Goal: Browse casually: Explore the website without a specific task or goal

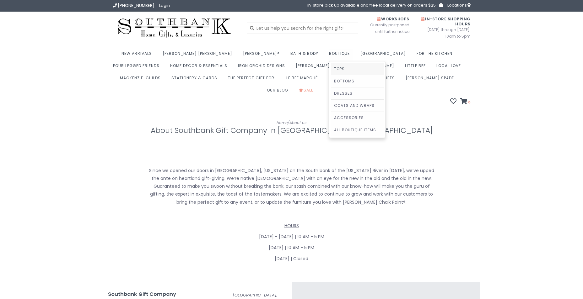
click at [331, 68] on link "Tops" at bounding box center [357, 69] width 53 height 12
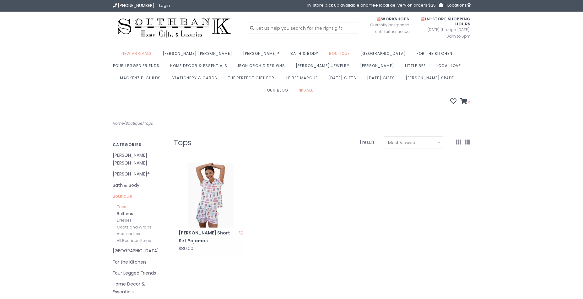
click at [129, 211] on link "Bottoms" at bounding box center [125, 213] width 16 height 5
click at [127, 218] on link "Dresses" at bounding box center [124, 220] width 15 height 5
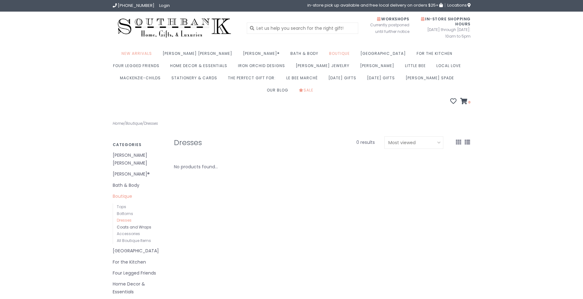
click at [132, 225] on link "Coats and Wraps" at bounding box center [134, 227] width 35 height 5
click at [132, 231] on link "Accessories" at bounding box center [128, 233] width 23 height 5
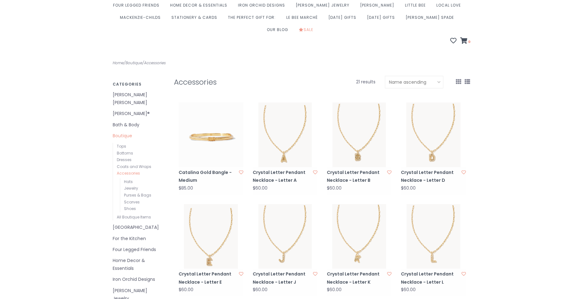
scroll to position [63, 0]
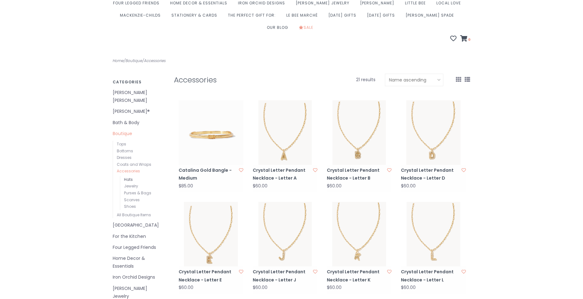
click at [128, 177] on link "Hats" at bounding box center [128, 179] width 9 height 5
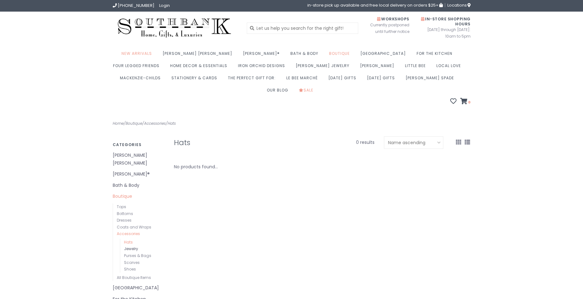
click at [134, 246] on link "Jewelry" at bounding box center [131, 248] width 14 height 5
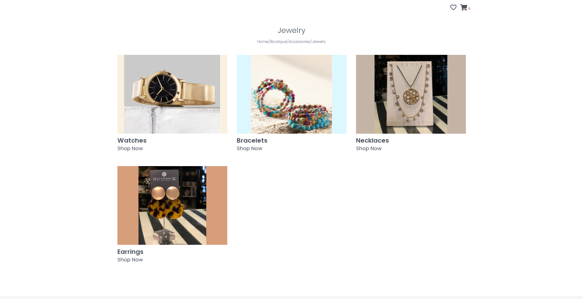
scroll to position [94, 0]
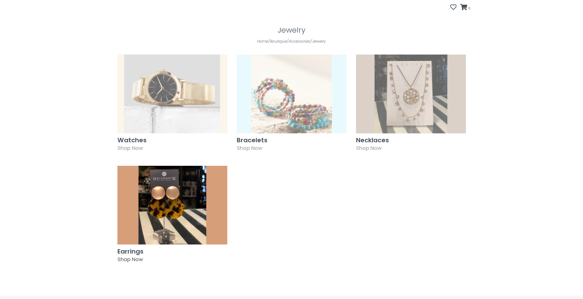
click at [164, 182] on img at bounding box center [172, 205] width 110 height 79
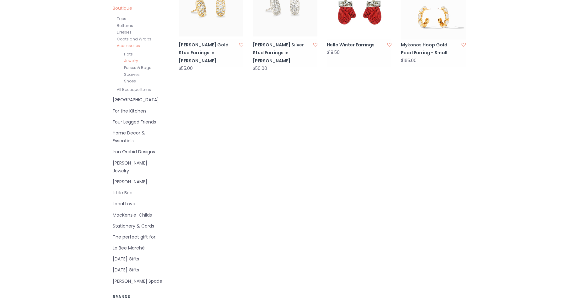
scroll to position [157, 0]
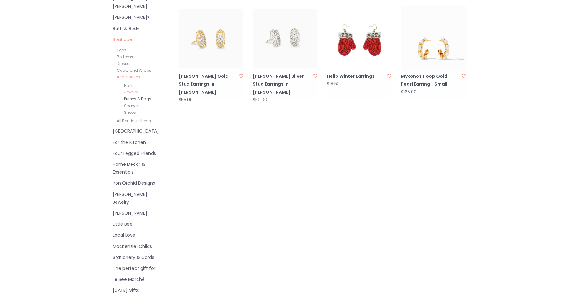
click at [141, 96] on link "Purses & Bags" at bounding box center [137, 98] width 27 height 5
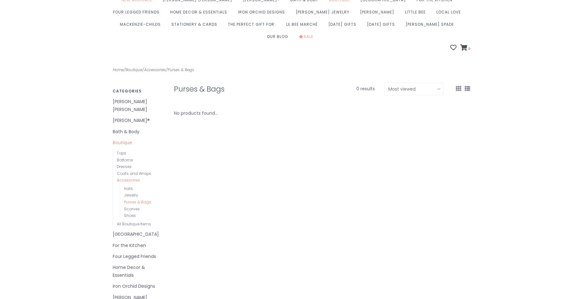
scroll to position [63, 0]
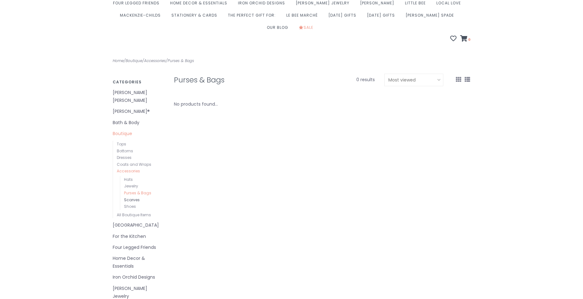
click at [129, 197] on link "Scarves" at bounding box center [132, 199] width 16 height 5
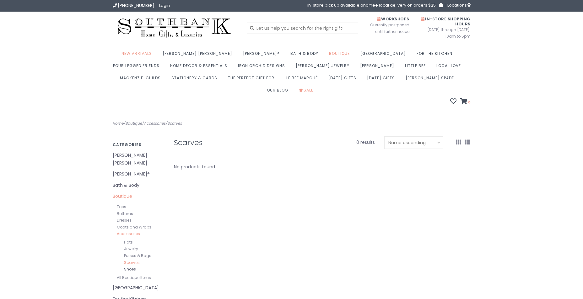
click at [130, 267] on link "Shoes" at bounding box center [130, 269] width 12 height 5
click at [146, 275] on link "All Boutique Items" at bounding box center [134, 277] width 34 height 5
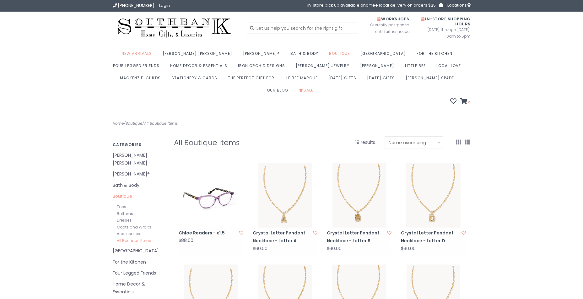
click at [136, 152] on link "[PERSON_NAME] [PERSON_NAME]" at bounding box center [139, 160] width 52 height 16
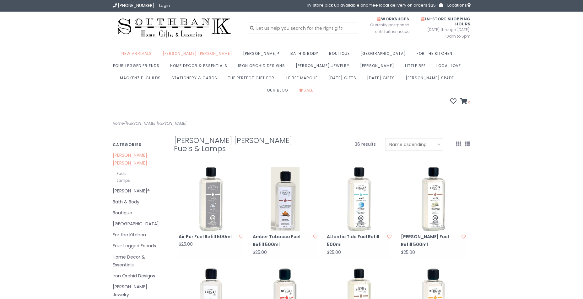
scroll to position [31, 0]
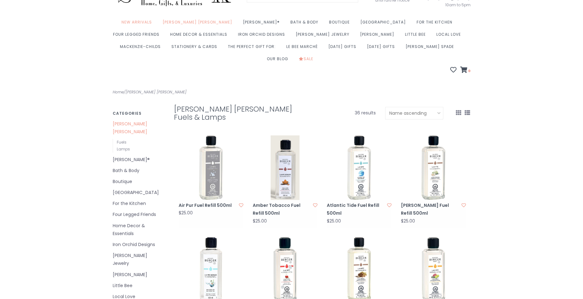
click at [132, 156] on link "[PERSON_NAME]®" at bounding box center [139, 160] width 52 height 8
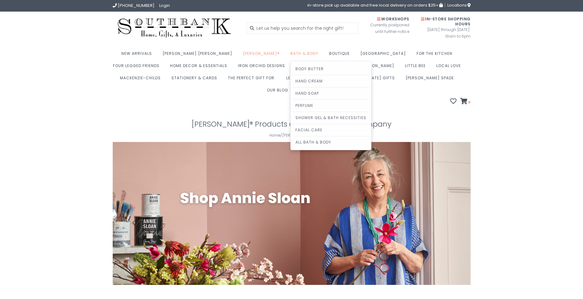
click at [290, 52] on link "Bath & Body" at bounding box center [305, 55] width 31 height 12
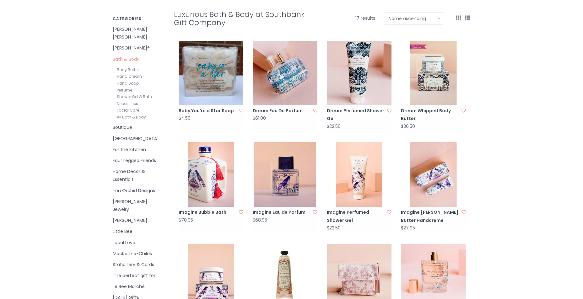
scroll to position [126, 0]
click at [130, 124] on link "Boutique" at bounding box center [139, 128] width 52 height 8
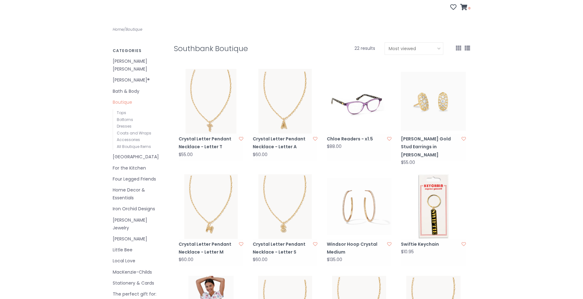
scroll to position [126, 0]
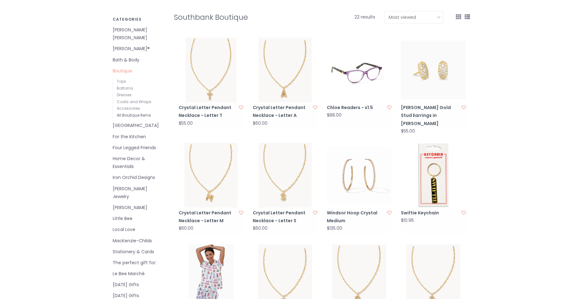
click at [144, 113] on link "All Boutique Items" at bounding box center [134, 115] width 34 height 5
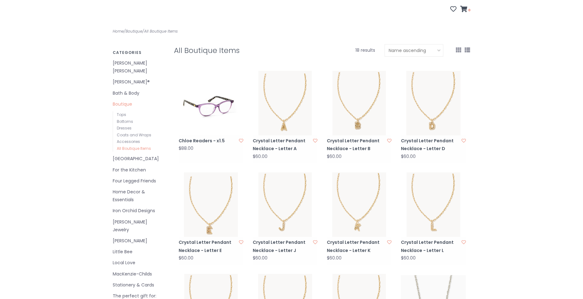
scroll to position [94, 0]
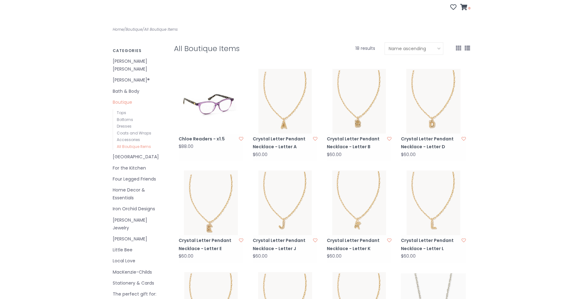
click at [127, 153] on link "[GEOGRAPHIC_DATA]" at bounding box center [139, 157] width 52 height 8
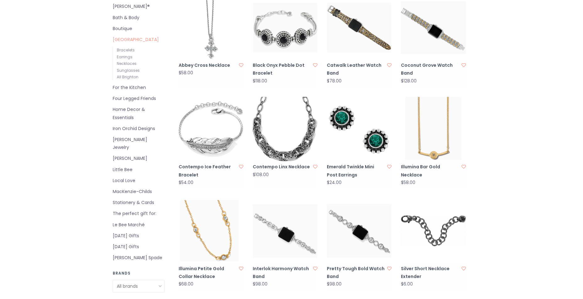
scroll to position [157, 0]
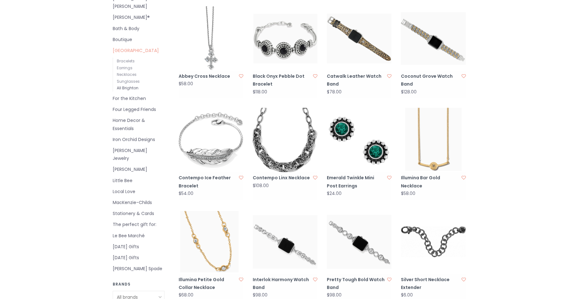
click at [133, 85] on link "All Brighton" at bounding box center [128, 87] width 22 height 5
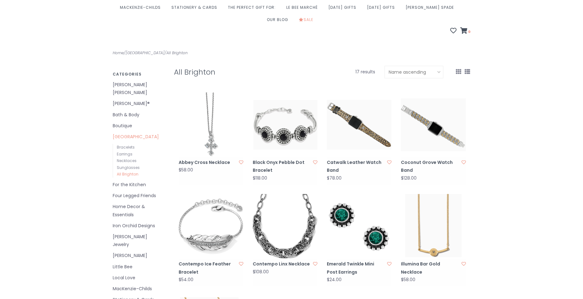
scroll to position [94, 0]
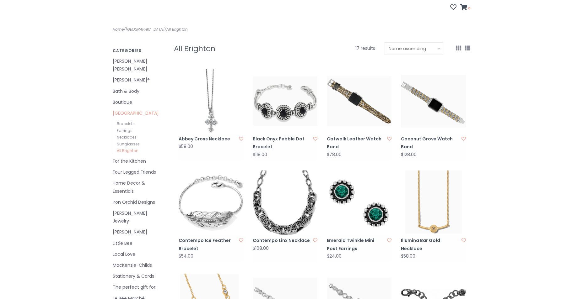
click at [132, 158] on link "For the Kitchen" at bounding box center [139, 162] width 52 height 8
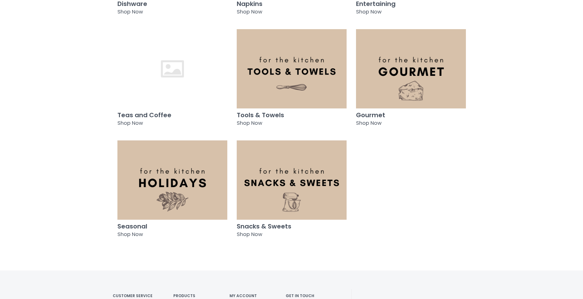
scroll to position [220, 0]
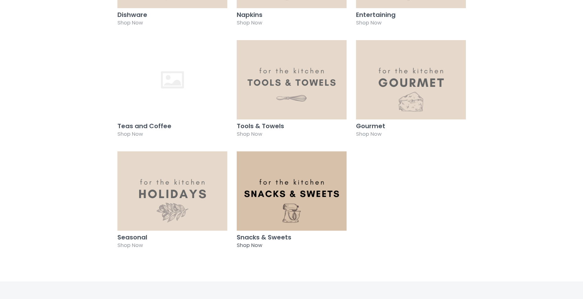
click at [285, 187] on img at bounding box center [292, 191] width 110 height 79
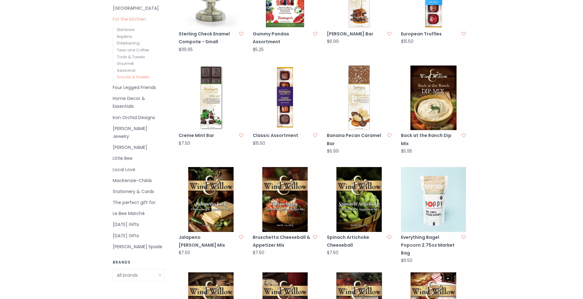
scroll to position [188, 0]
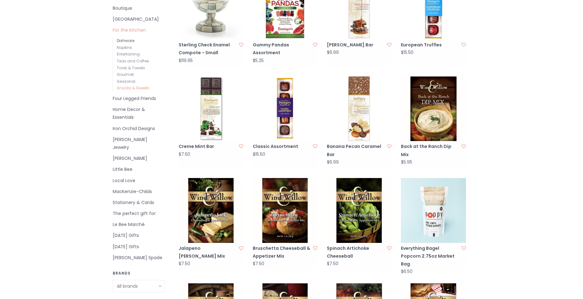
click at [127, 38] on link "Dishware" at bounding box center [126, 40] width 18 height 5
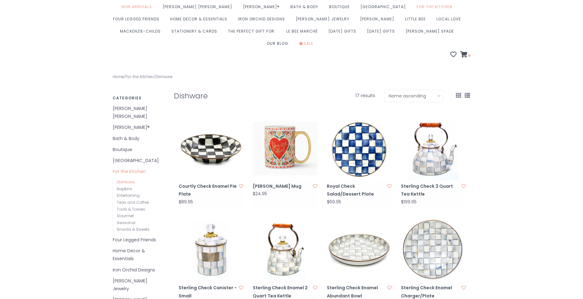
scroll to position [63, 0]
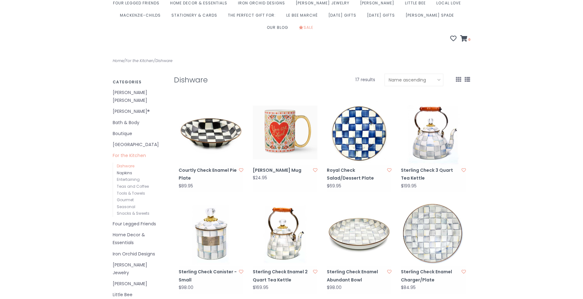
click at [128, 170] on link "Napkins" at bounding box center [124, 172] width 15 height 5
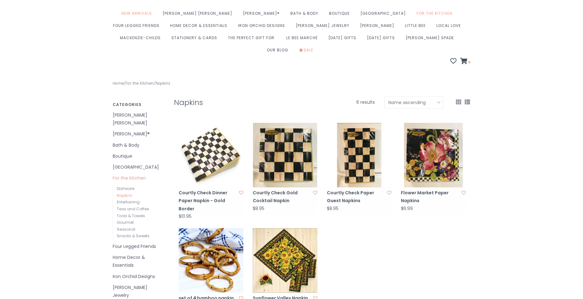
scroll to position [31, 0]
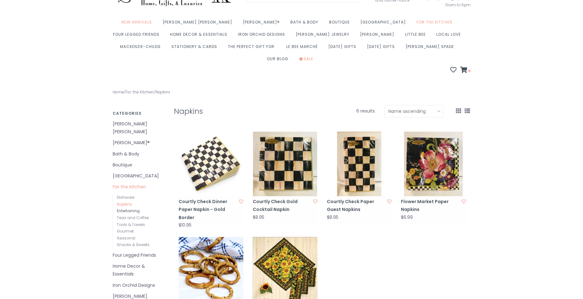
click at [137, 208] on link "Entertaining" at bounding box center [128, 210] width 23 height 5
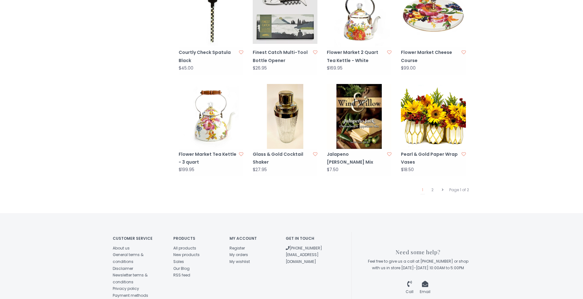
scroll to position [596, 0]
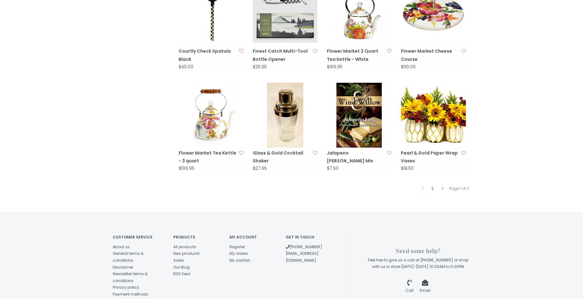
click at [433, 185] on link "2" at bounding box center [432, 189] width 5 height 8
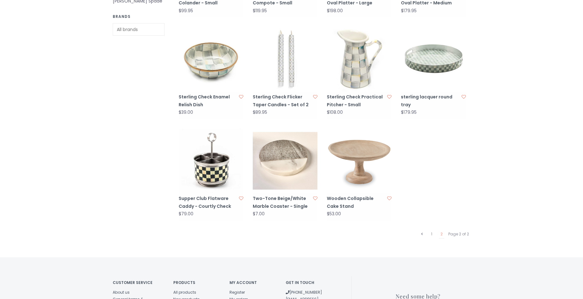
scroll to position [526, 0]
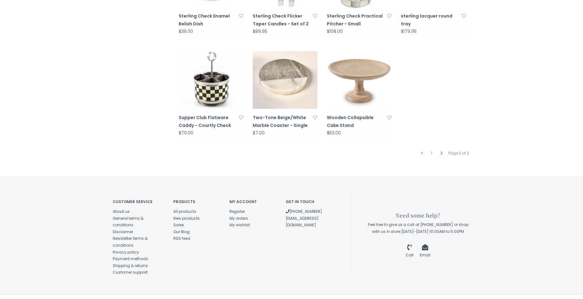
click at [441, 149] on link "2" at bounding box center [441, 153] width 5 height 8
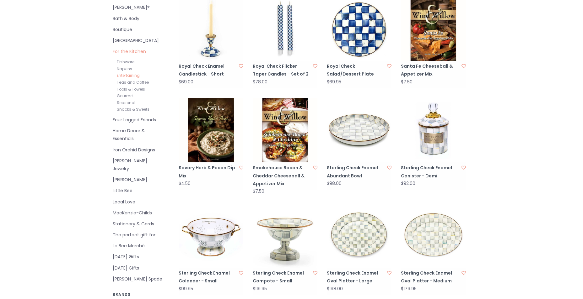
scroll to position [157, 0]
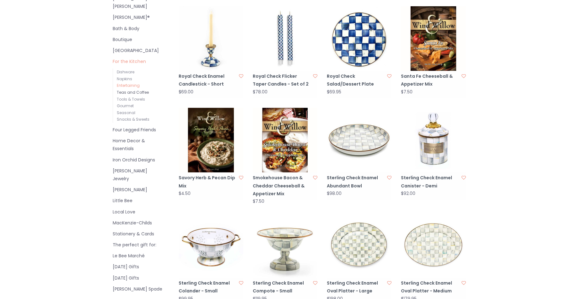
click at [143, 90] on link "Teas and Coffee" at bounding box center [133, 92] width 32 height 5
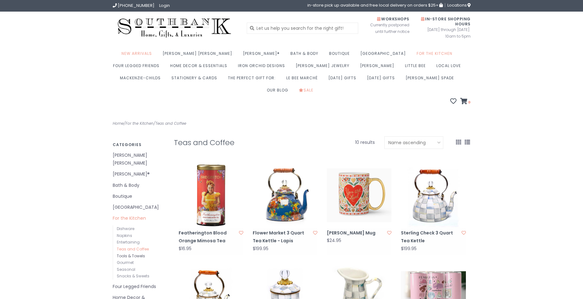
click at [137, 254] on link "Tools & Towels" at bounding box center [131, 256] width 28 height 5
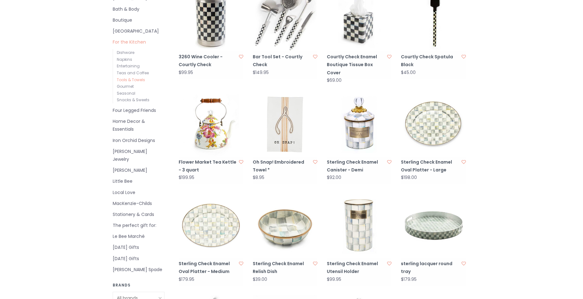
scroll to position [133, 0]
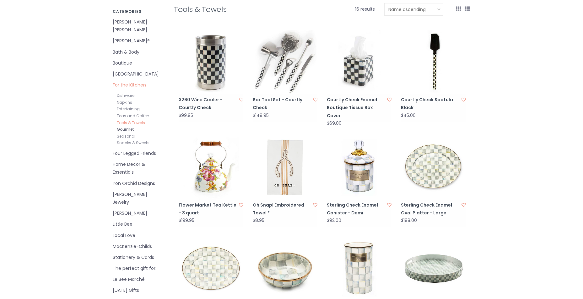
click at [125, 127] on link "Gourmet" at bounding box center [125, 129] width 17 height 5
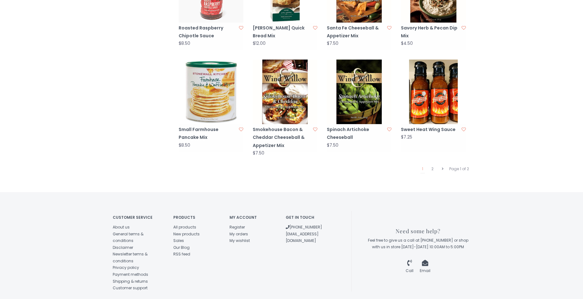
scroll to position [635, 0]
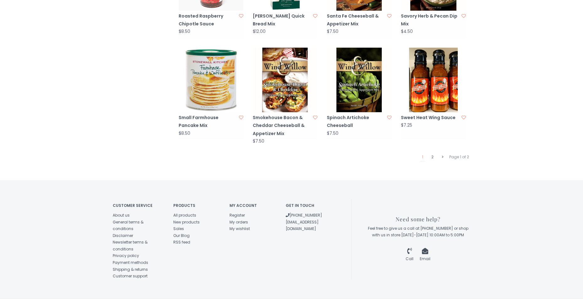
click at [433, 153] on link "2" at bounding box center [432, 157] width 5 height 8
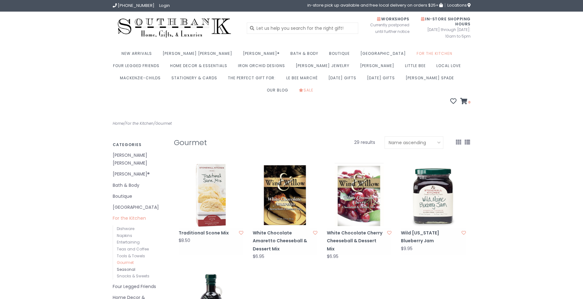
click at [130, 267] on link "Seasonal" at bounding box center [126, 269] width 19 height 5
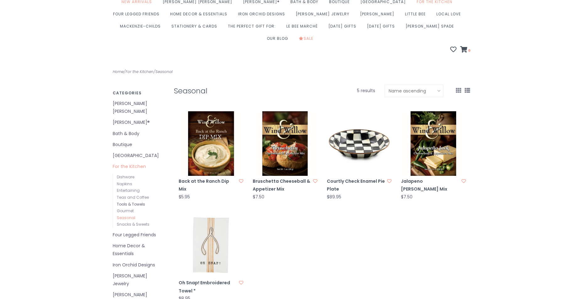
scroll to position [63, 0]
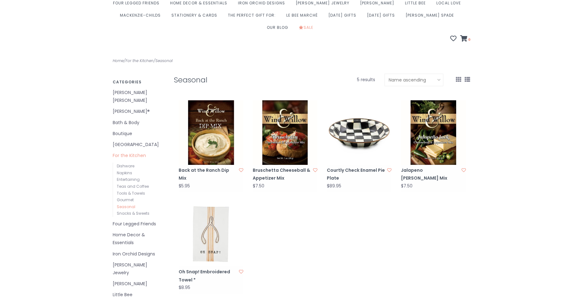
click at [138, 231] on link "Home Decor & Essentials" at bounding box center [139, 239] width 52 height 16
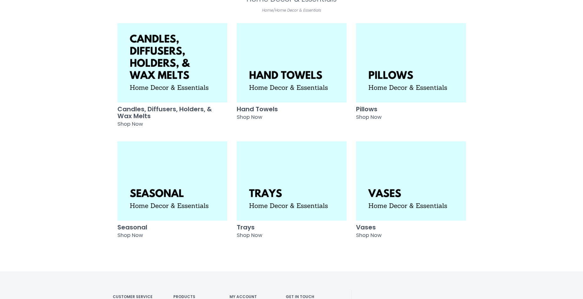
scroll to position [126, 0]
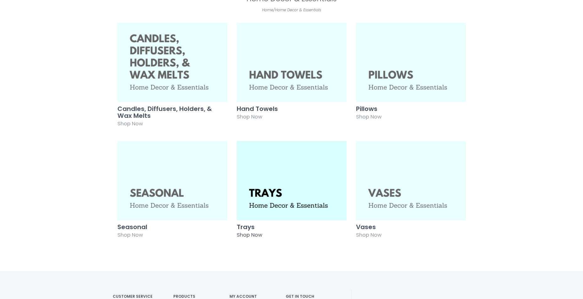
click at [277, 179] on img at bounding box center [292, 180] width 110 height 79
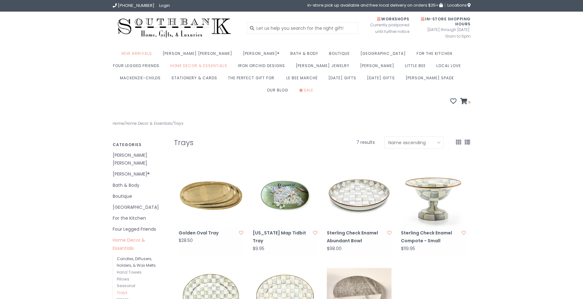
click at [140, 256] on link "Candles, Diffusers, Holders, & Wax Melts" at bounding box center [136, 262] width 39 height 12
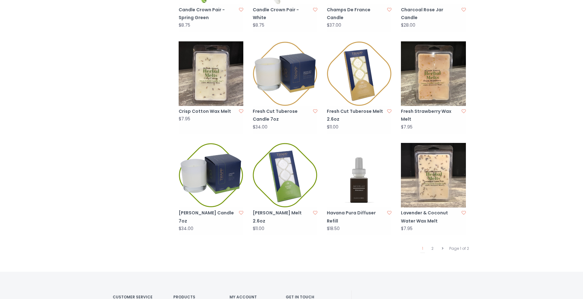
scroll to position [534, 0]
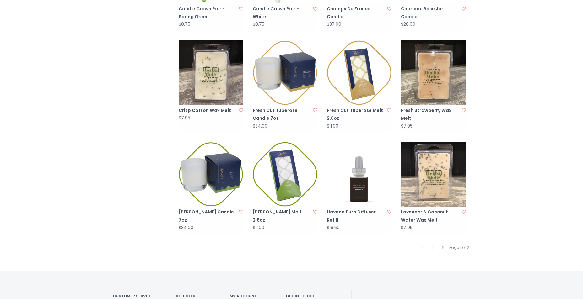
click at [433, 244] on link "2" at bounding box center [432, 248] width 5 height 8
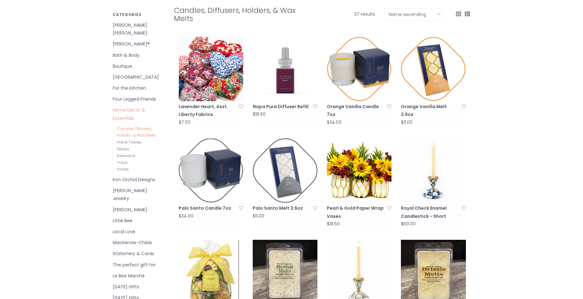
scroll to position [126, 0]
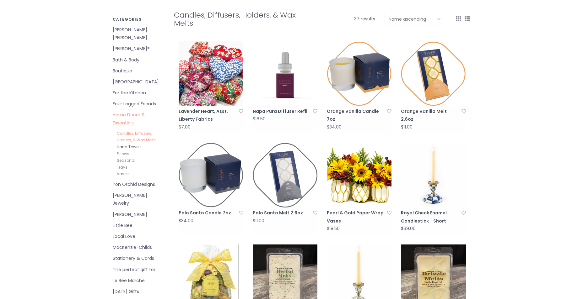
click at [135, 144] on link "Hand Towels" at bounding box center [129, 146] width 25 height 5
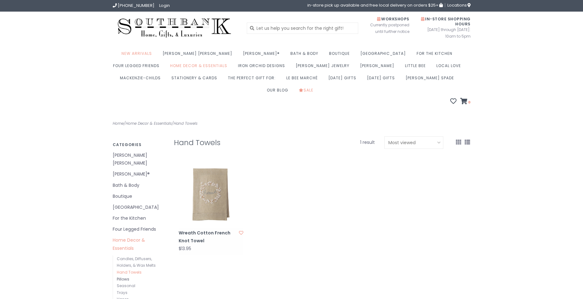
click at [127, 277] on link "Pillows" at bounding box center [123, 279] width 13 height 5
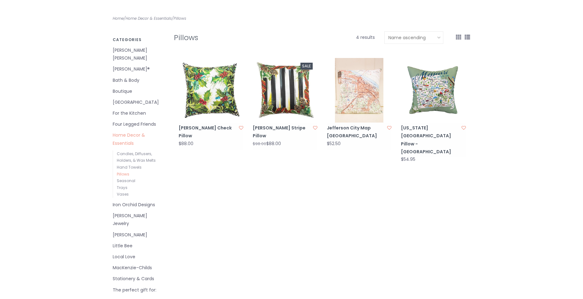
scroll to position [94, 0]
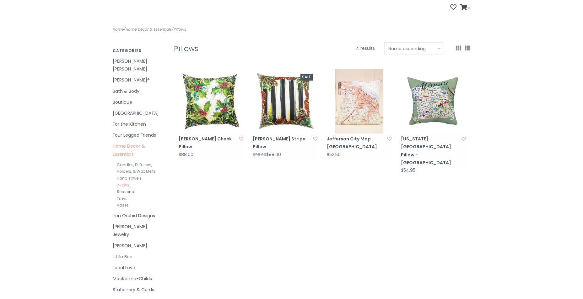
click at [130, 189] on link "Seasonal" at bounding box center [126, 191] width 19 height 5
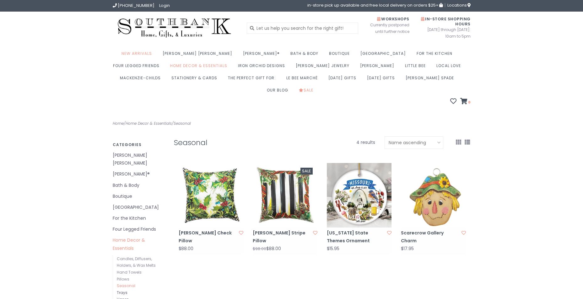
click at [122, 290] on link "Trays" at bounding box center [122, 292] width 11 height 5
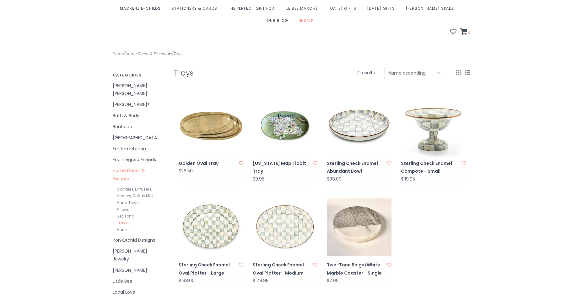
scroll to position [94, 0]
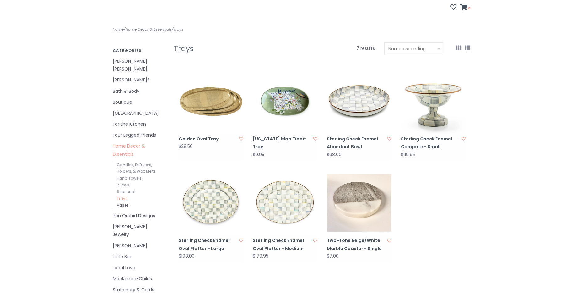
click at [120, 203] on link "Vases" at bounding box center [123, 205] width 12 height 5
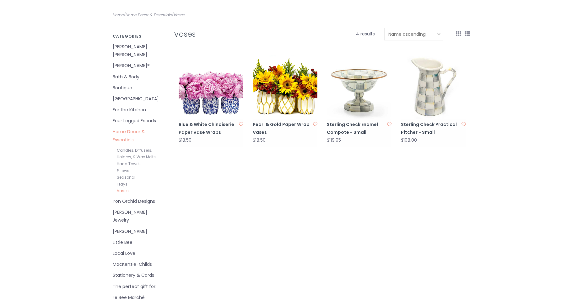
scroll to position [126, 0]
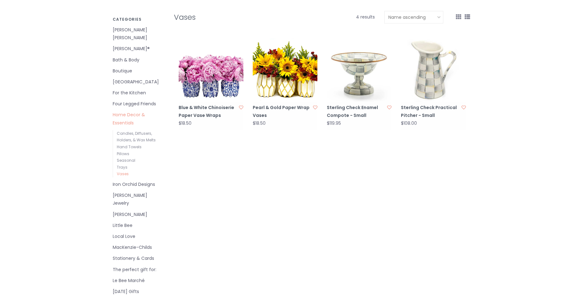
click at [148, 181] on link "Iron Orchid Designs" at bounding box center [139, 185] width 52 height 8
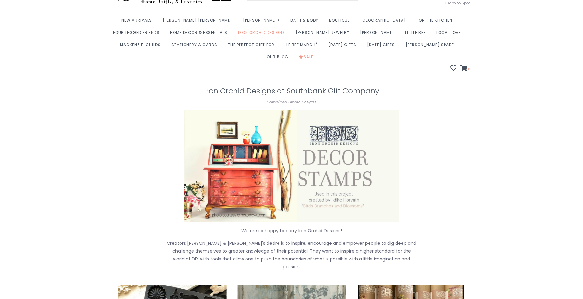
scroll to position [31, 0]
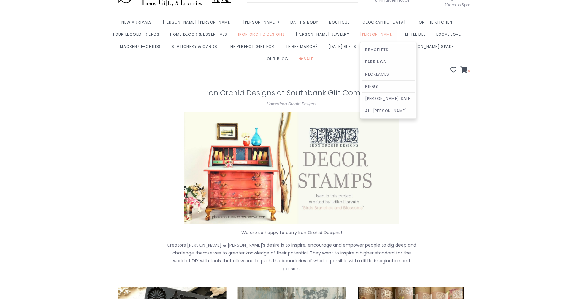
click at [360, 33] on link "[PERSON_NAME]" at bounding box center [378, 36] width 37 height 12
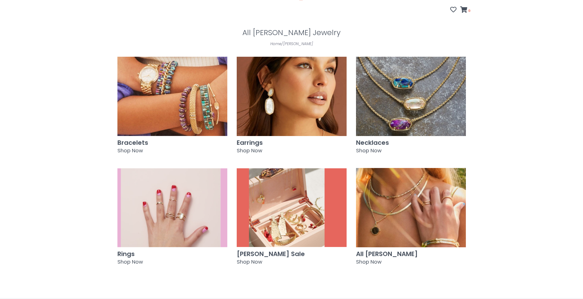
scroll to position [94, 0]
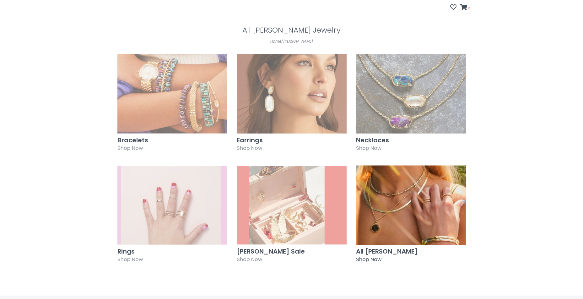
click at [373, 202] on img at bounding box center [411, 205] width 110 height 79
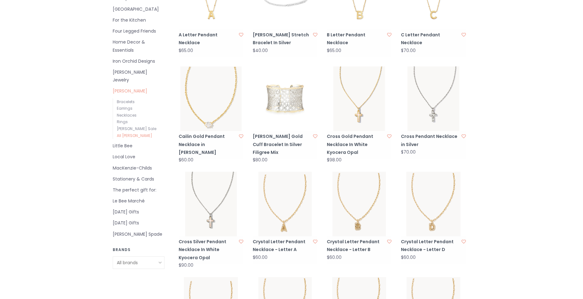
scroll to position [220, 0]
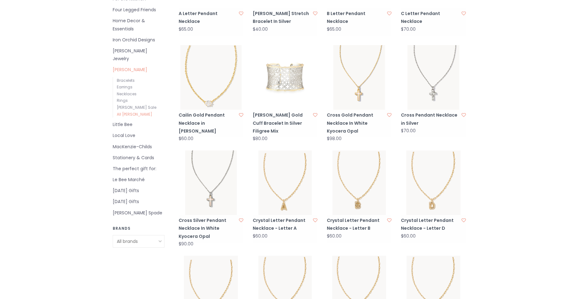
click at [431, 188] on img at bounding box center [433, 183] width 65 height 65
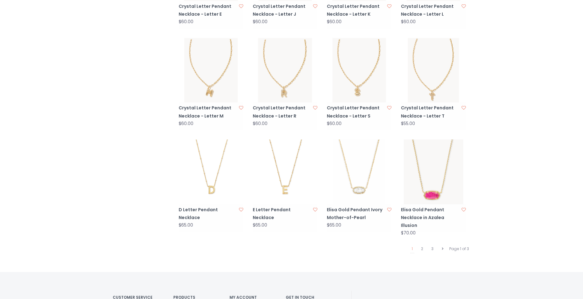
scroll to position [628, 0]
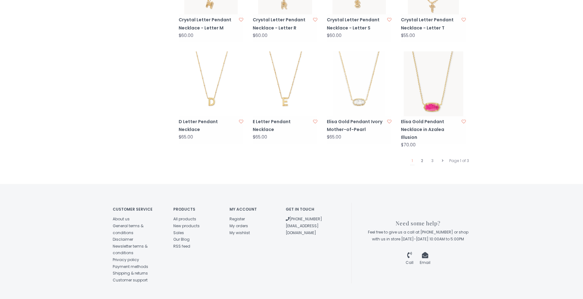
click at [420, 157] on link "2" at bounding box center [421, 161] width 5 height 8
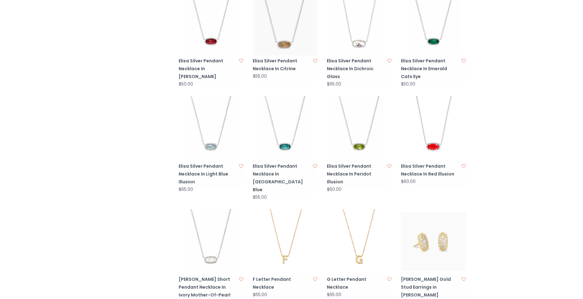
scroll to position [534, 0]
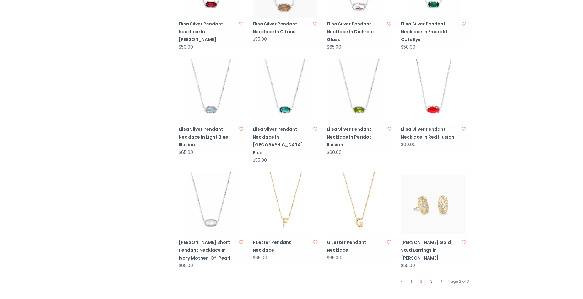
click at [431, 278] on link "3" at bounding box center [431, 282] width 5 height 8
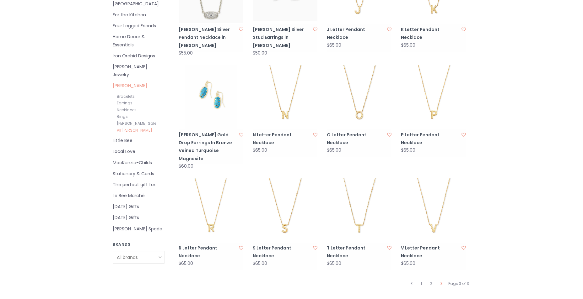
scroll to position [166, 0]
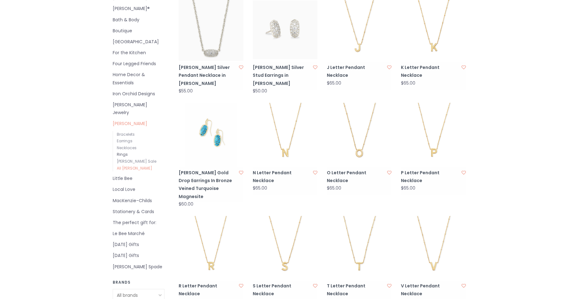
click at [122, 152] on link "Rings" at bounding box center [122, 154] width 11 height 5
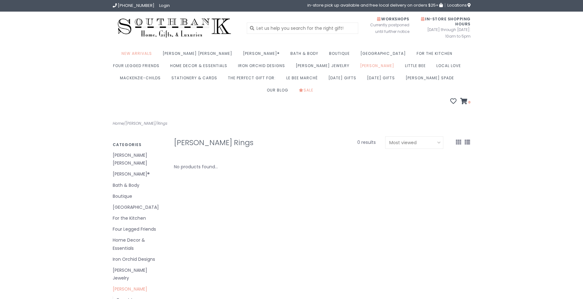
click at [130, 298] on link "Bracelets" at bounding box center [126, 300] width 18 height 5
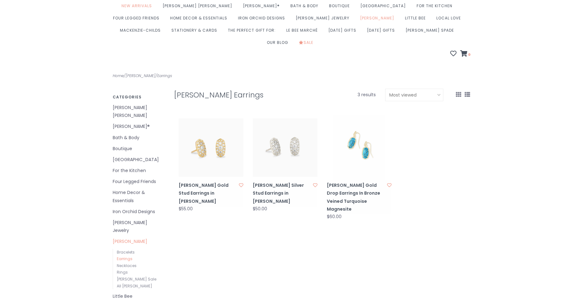
scroll to position [63, 0]
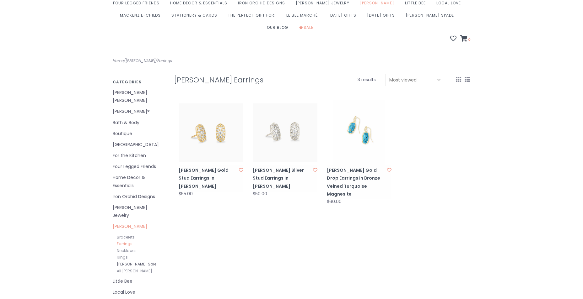
click at [147, 262] on link "[PERSON_NAME] Sale" at bounding box center [137, 264] width 40 height 5
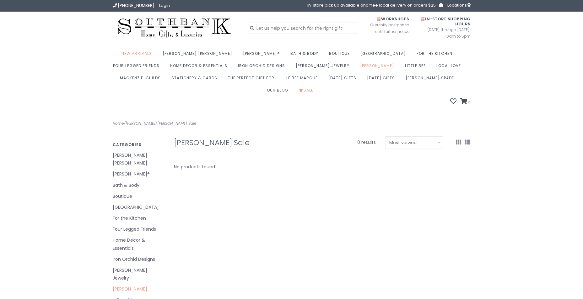
click at [145, 267] on link "[PERSON_NAME] Jewelry" at bounding box center [139, 275] width 52 height 16
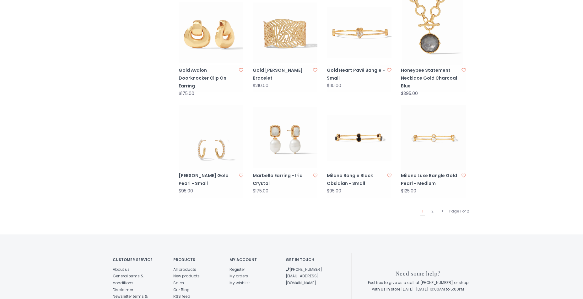
scroll to position [596, 0]
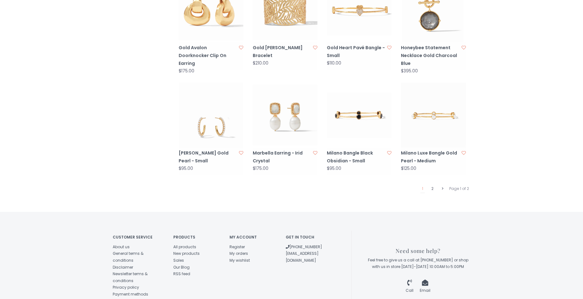
click at [433, 185] on link "2" at bounding box center [432, 189] width 5 height 8
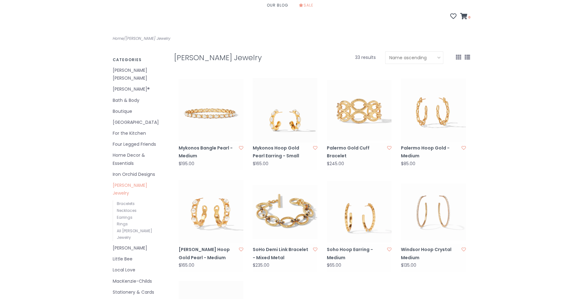
scroll to position [63, 0]
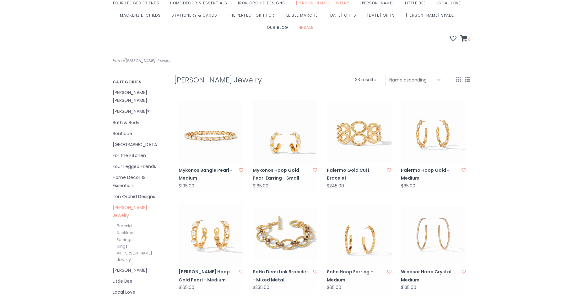
click at [126, 278] on link "Little Bee" at bounding box center [139, 282] width 52 height 8
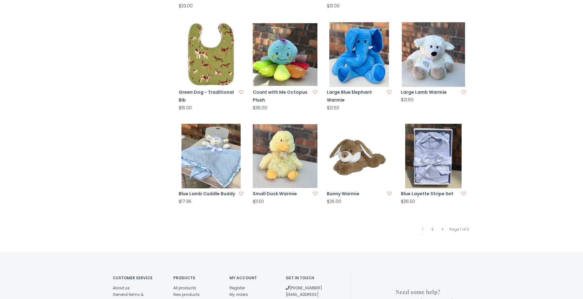
scroll to position [565, 0]
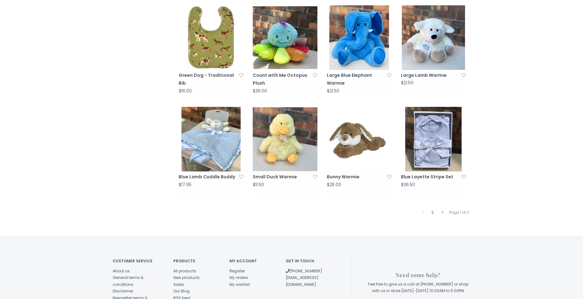
click at [432, 209] on link "2" at bounding box center [432, 213] width 5 height 8
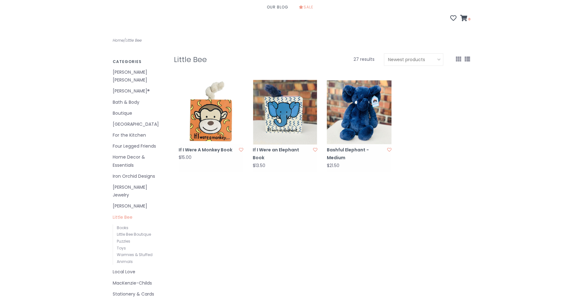
scroll to position [94, 0]
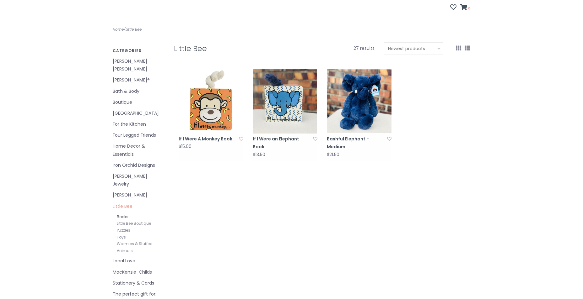
click at [124, 214] on link "Books" at bounding box center [123, 216] width 12 height 5
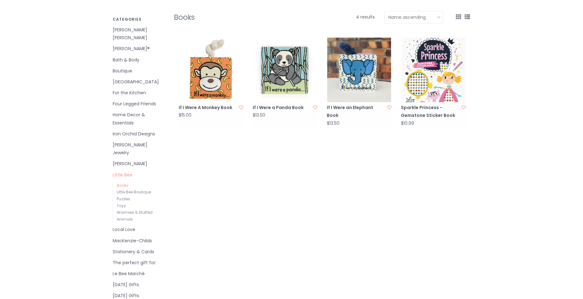
scroll to position [157, 0]
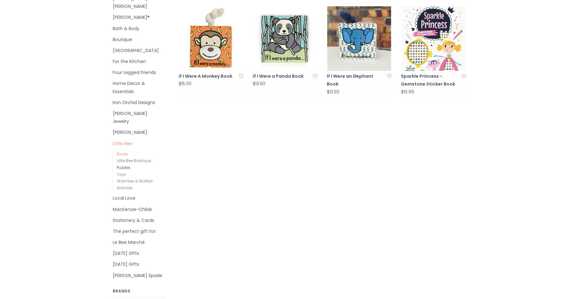
click at [125, 165] on link "Puzzles" at bounding box center [123, 167] width 13 height 5
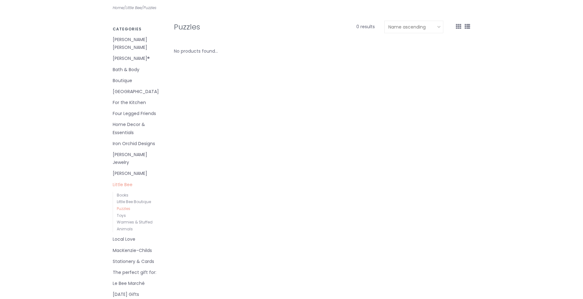
scroll to position [126, 0]
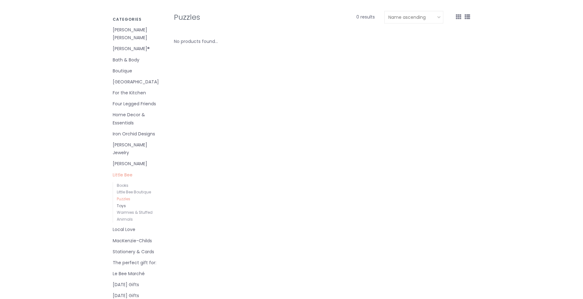
click at [123, 203] on link "Toys" at bounding box center [121, 205] width 9 height 5
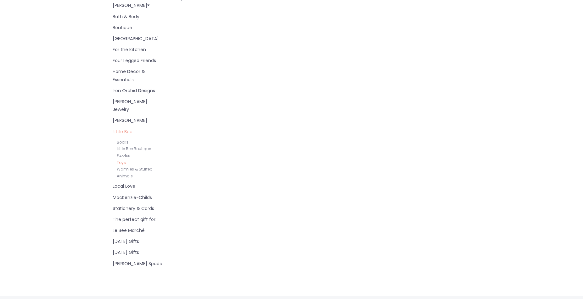
scroll to position [126, 0]
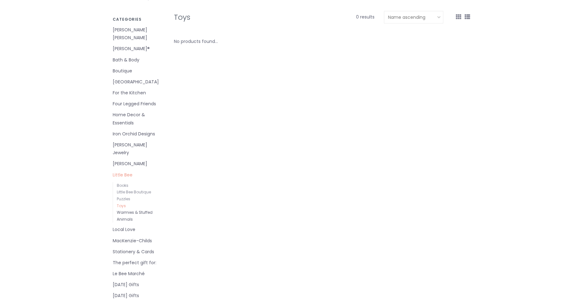
click at [134, 210] on link "Warmies & Stuffed Animals" at bounding box center [135, 216] width 36 height 12
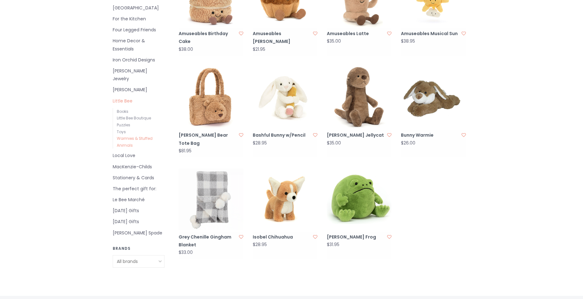
scroll to position [220, 0]
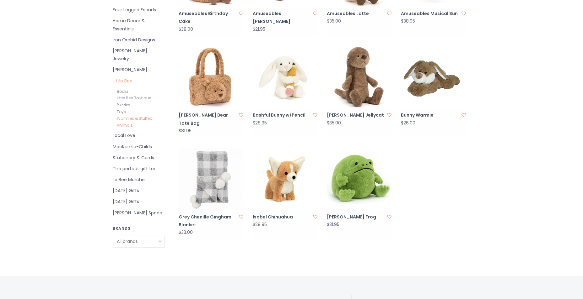
click at [128, 132] on link "Local Love" at bounding box center [139, 136] width 52 height 8
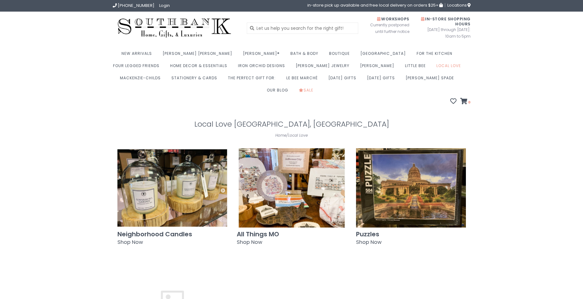
scroll to position [31, 0]
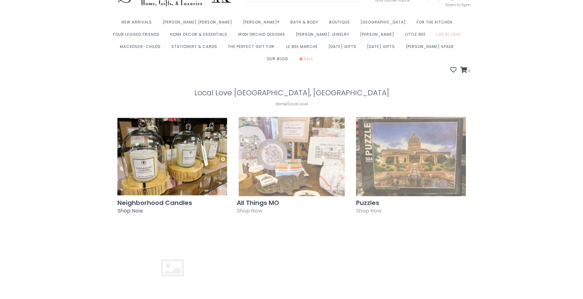
click at [151, 152] on img at bounding box center [172, 156] width 110 height 79
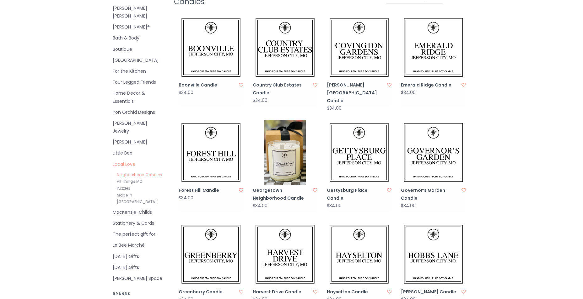
scroll to position [282, 0]
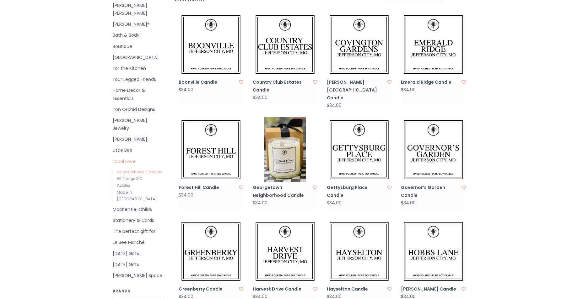
click at [146, 206] on link "MacKenzie-Childs" at bounding box center [139, 210] width 52 height 8
click at [132, 217] on link "Stationery & Cards" at bounding box center [139, 221] width 52 height 8
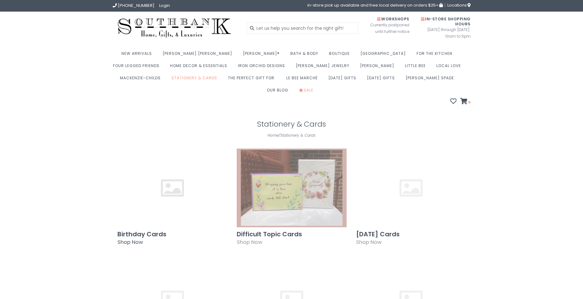
click at [146, 231] on h3 "Birthday Cards" at bounding box center [172, 234] width 110 height 7
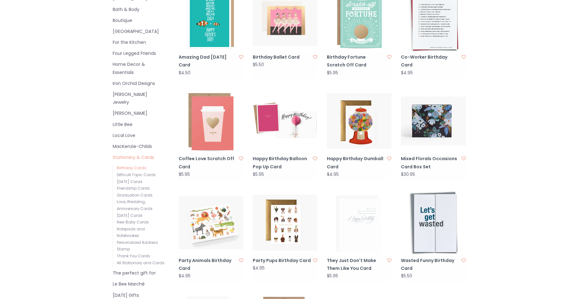
scroll to position [188, 0]
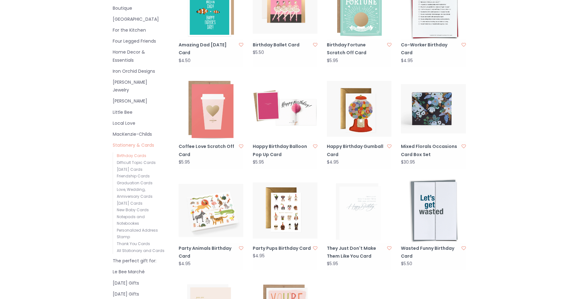
click at [148, 257] on link "The perfect gift for:" at bounding box center [139, 261] width 52 height 8
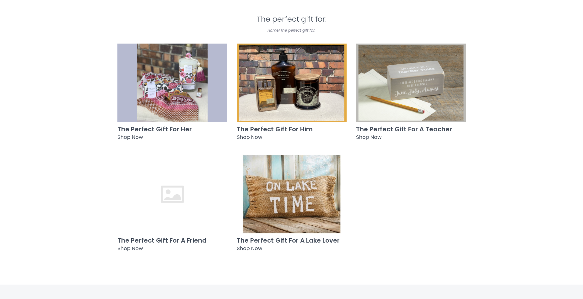
scroll to position [94, 0]
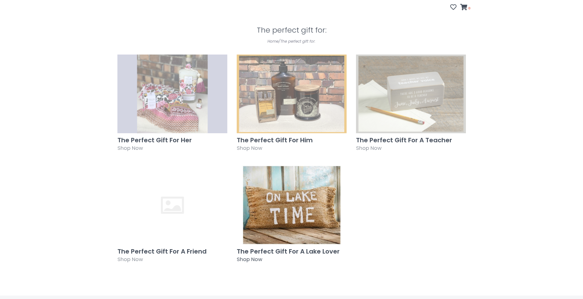
click at [293, 193] on img at bounding box center [292, 205] width 110 height 79
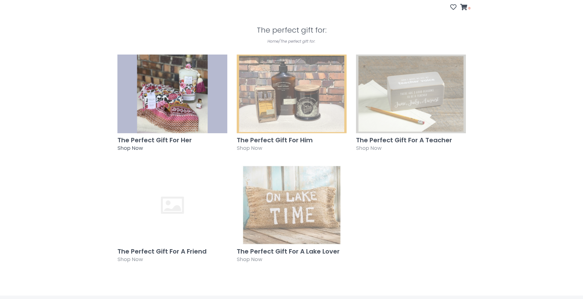
click at [166, 98] on img at bounding box center [172, 93] width 110 height 79
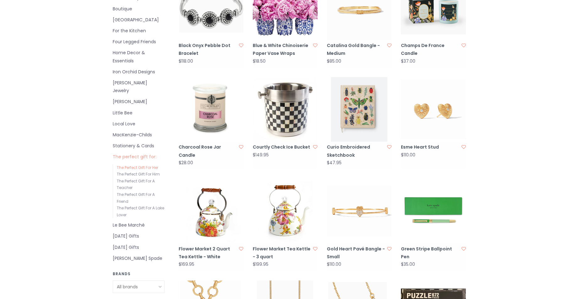
scroll to position [220, 0]
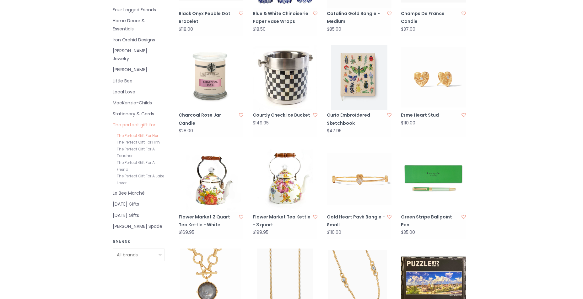
click at [143, 212] on link "[DATE] Gifts" at bounding box center [139, 216] width 52 height 8
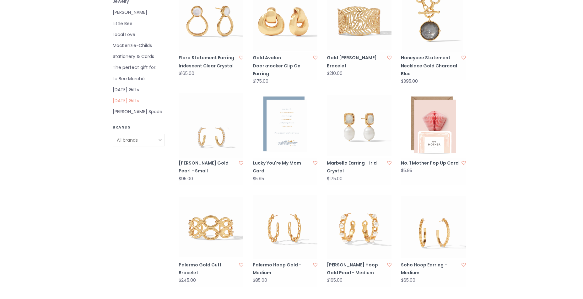
scroll to position [282, 0]
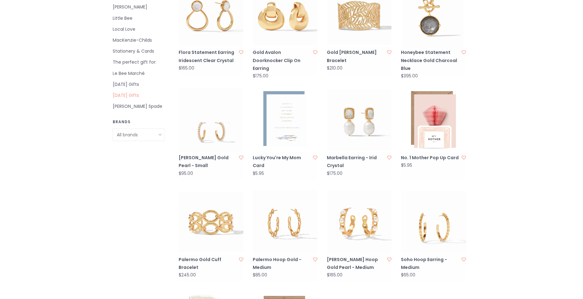
click at [425, 225] on img at bounding box center [433, 222] width 65 height 65
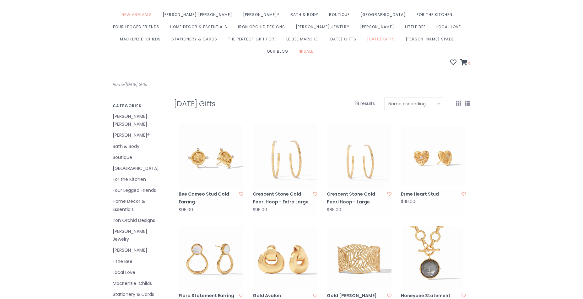
scroll to position [0, 0]
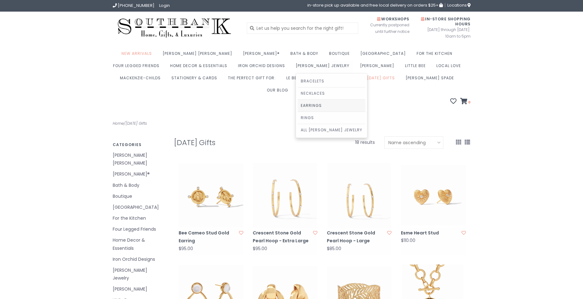
click at [298, 105] on link "Earrings" at bounding box center [332, 106] width 68 height 12
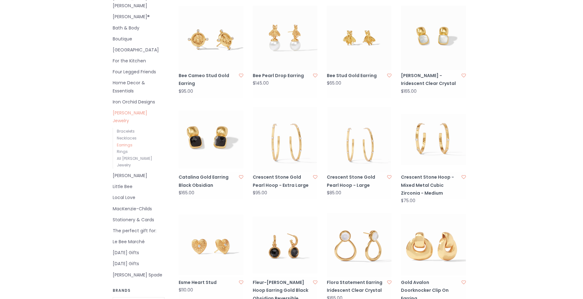
scroll to position [157, 0]
click at [419, 133] on img at bounding box center [433, 140] width 65 height 65
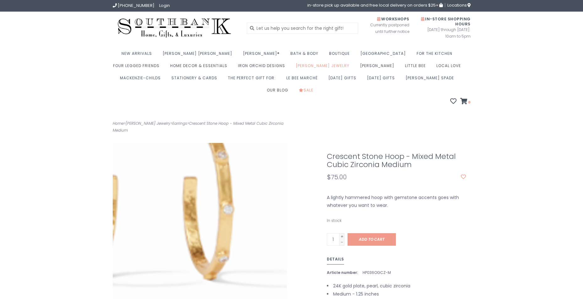
click at [254, 243] on img at bounding box center [154, 208] width 321 height 321
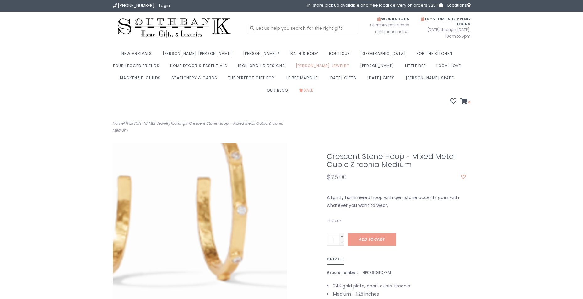
click at [236, 243] on img at bounding box center [168, 208] width 321 height 321
click at [236, 243] on img at bounding box center [168, 209] width 321 height 321
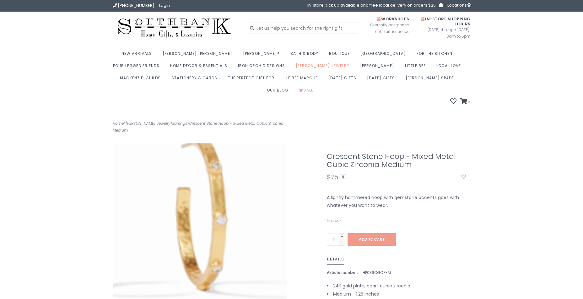
click at [260, 231] on img at bounding box center [148, 218] width 321 height 321
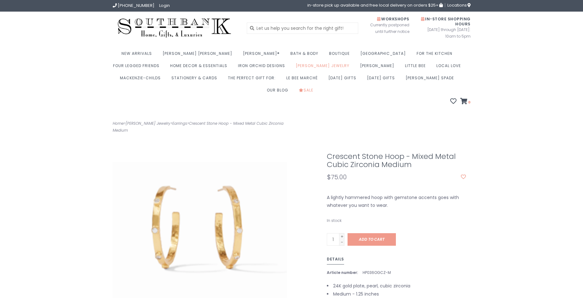
drag, startPoint x: 509, startPoint y: 242, endPoint x: 239, endPoint y: 235, distance: 270.3
click at [239, 236] on img at bounding box center [131, 223] width 321 height 321
click at [316, 86] on link "Sale" at bounding box center [308, 92] width 18 height 12
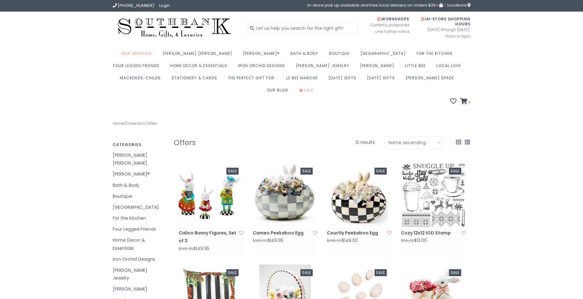
click at [154, 54] on link "New Arrivals" at bounding box center [138, 55] width 34 height 12
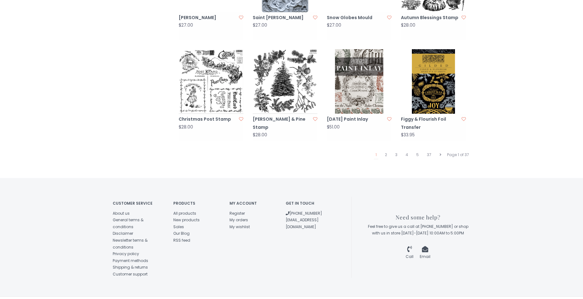
scroll to position [624, 0]
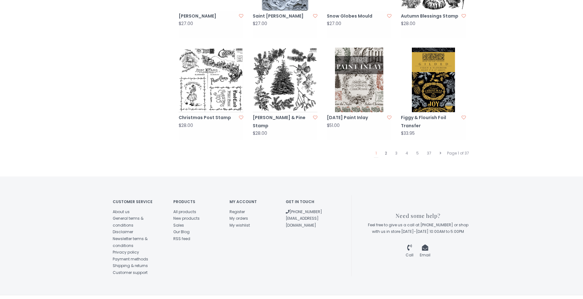
click at [386, 149] on link "2" at bounding box center [385, 153] width 5 height 8
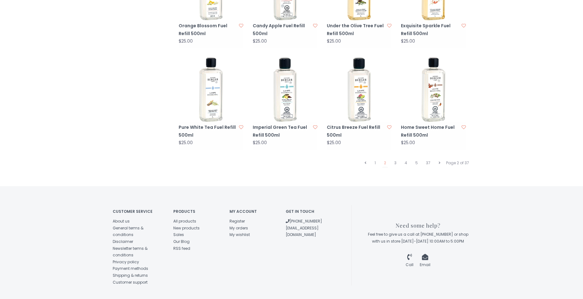
scroll to position [624, 0]
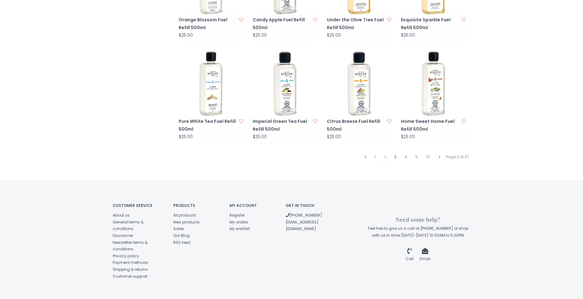
click at [396, 153] on link "3" at bounding box center [395, 157] width 5 height 8
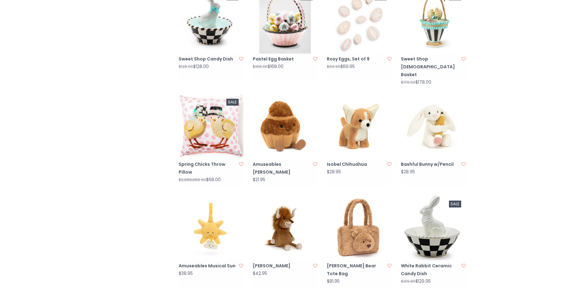
scroll to position [502, 0]
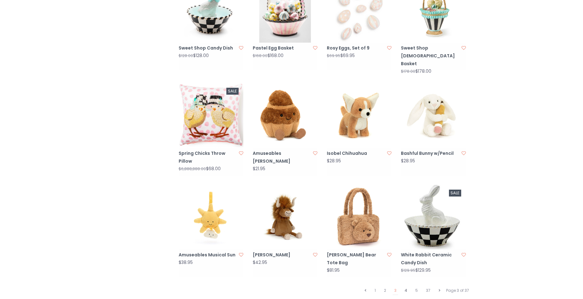
click at [406, 287] on link "4" at bounding box center [406, 291] width 6 height 8
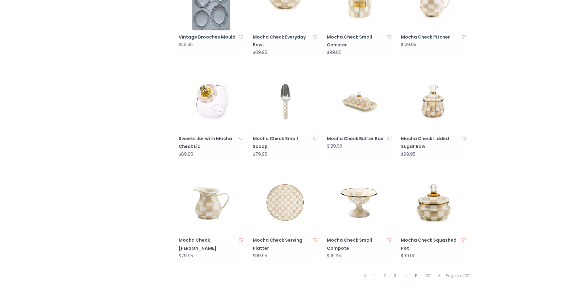
scroll to position [502, 0]
click at [416, 272] on link "5" at bounding box center [416, 276] width 6 height 8
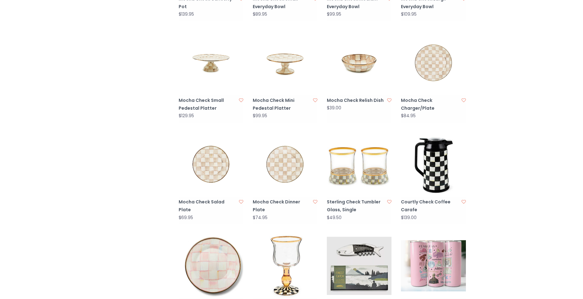
scroll to position [502, 0]
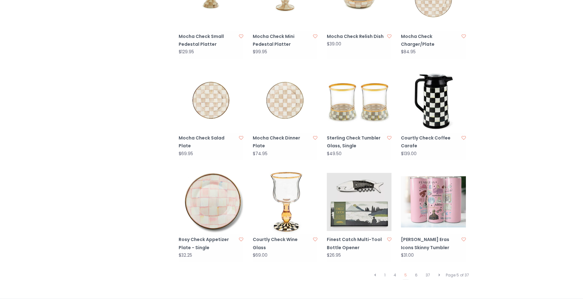
click at [345, 96] on img at bounding box center [359, 100] width 65 height 65
click at [417, 272] on link "6" at bounding box center [416, 276] width 6 height 8
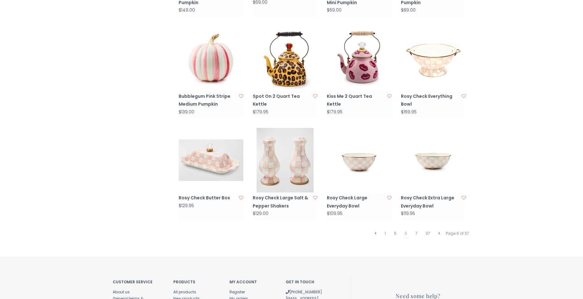
scroll to position [596, 0]
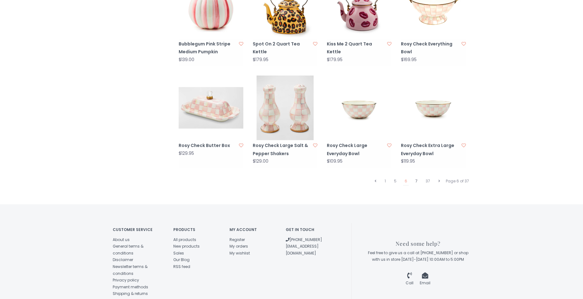
click at [417, 177] on link "7" at bounding box center [416, 181] width 5 height 8
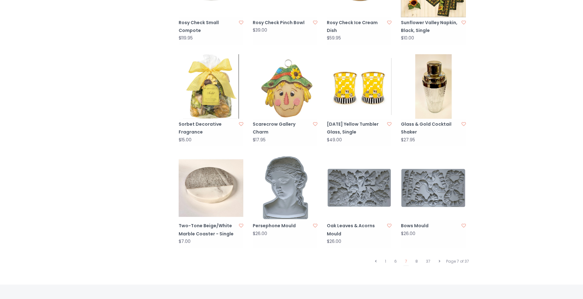
scroll to position [534, 0]
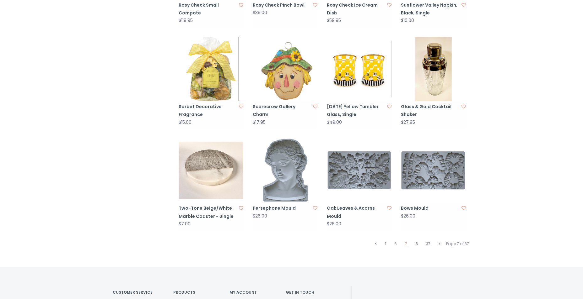
click at [417, 240] on link "8" at bounding box center [417, 244] width 6 height 8
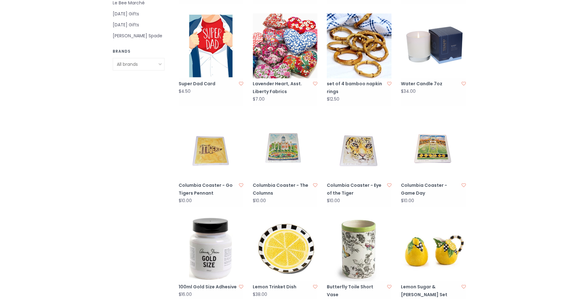
scroll to position [345, 0]
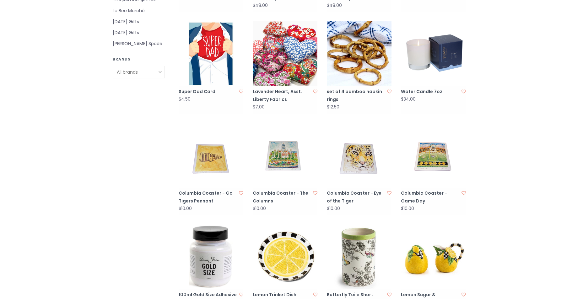
click at [360, 148] on img at bounding box center [359, 155] width 65 height 65
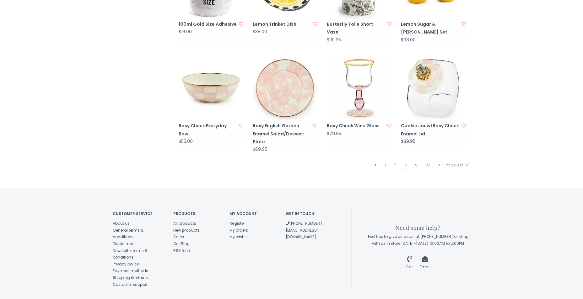
scroll to position [628, 0]
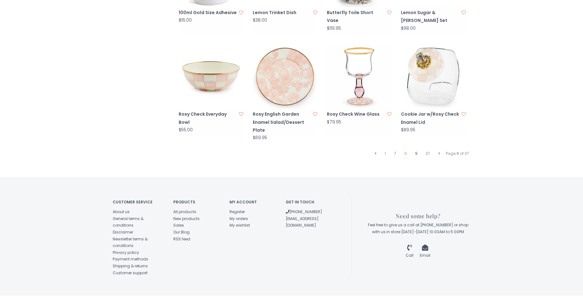
click at [416, 150] on link "9" at bounding box center [416, 154] width 6 height 8
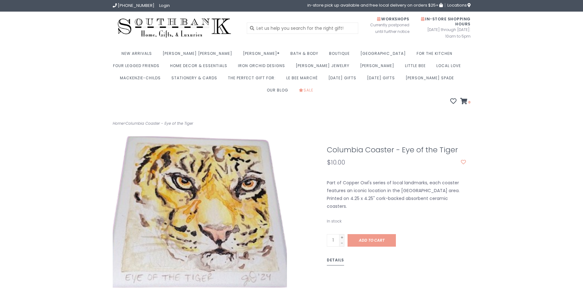
click at [198, 244] on img at bounding box center [200, 195] width 321 height 321
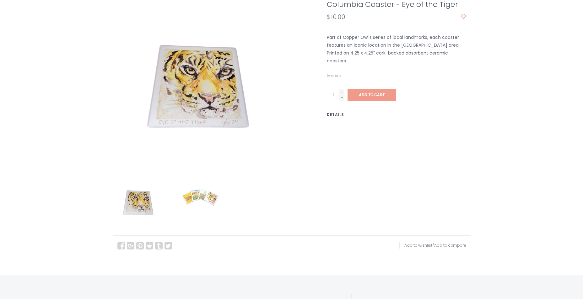
scroll to position [157, 0]
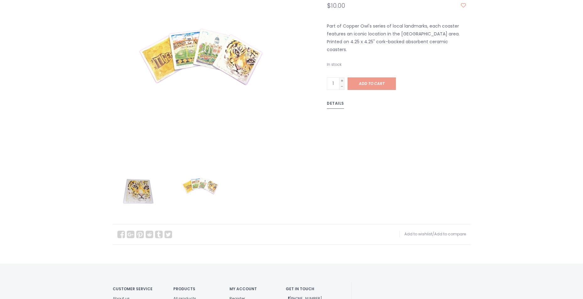
click at [205, 170] on img at bounding box center [200, 189] width 52 height 52
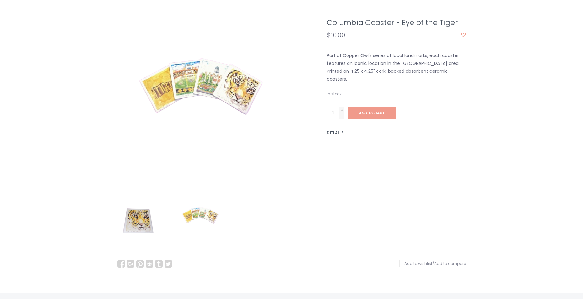
scroll to position [63, 0]
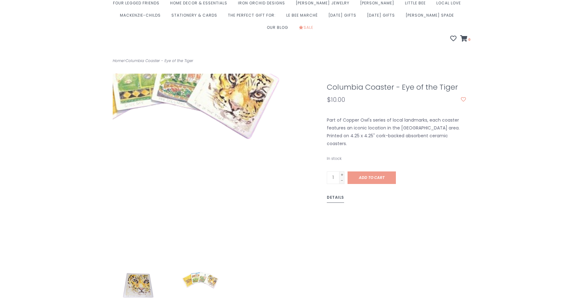
click at [242, 215] on img at bounding box center [163, 104] width 321 height 321
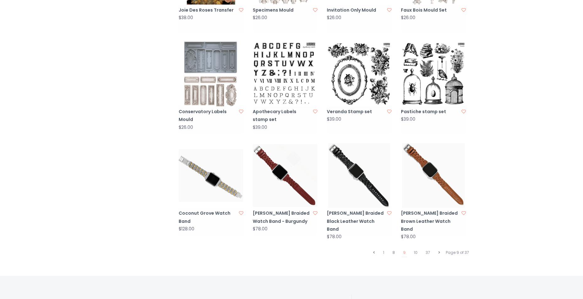
scroll to position [534, 0]
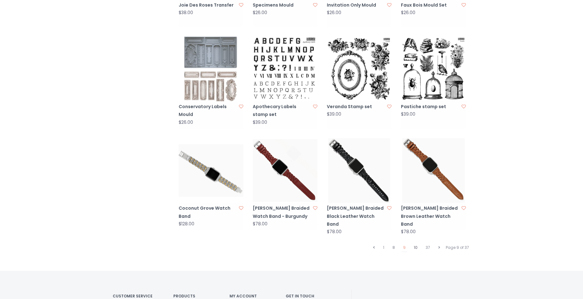
click at [415, 244] on link "10" at bounding box center [415, 248] width 7 height 8
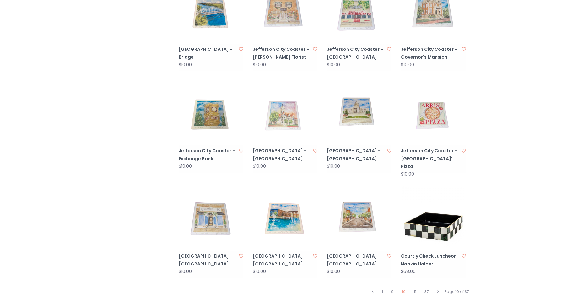
scroll to position [502, 0]
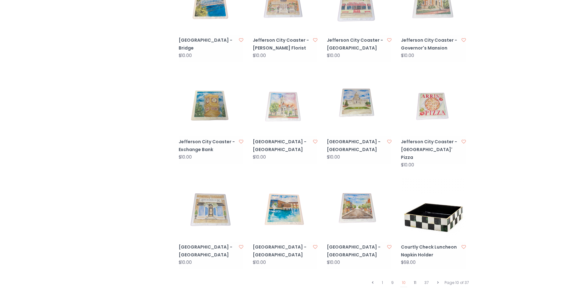
click at [414, 279] on link "11" at bounding box center [415, 283] width 6 height 8
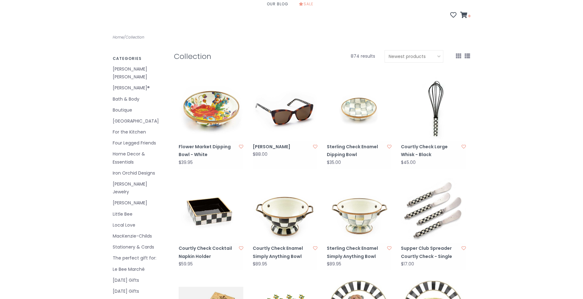
scroll to position [94, 0]
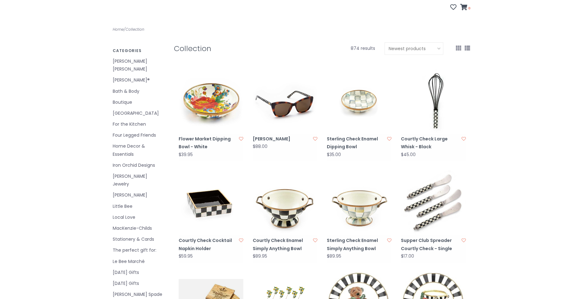
click at [436, 106] on img at bounding box center [433, 101] width 65 height 65
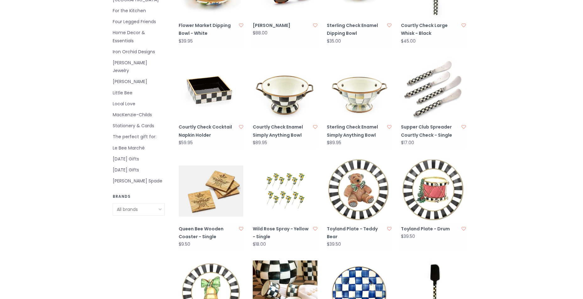
scroll to position [251, 0]
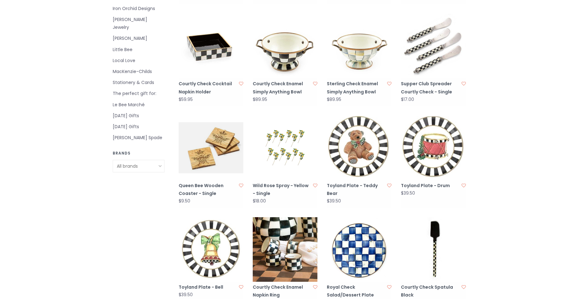
click at [208, 144] on img at bounding box center [211, 148] width 65 height 65
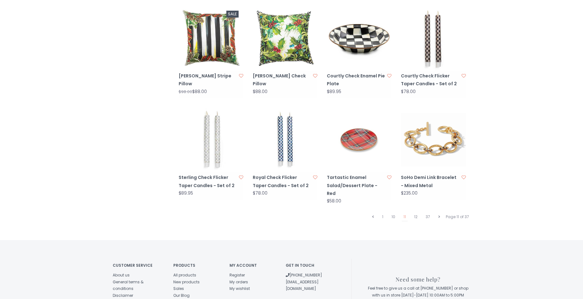
scroll to position [565, 0]
click at [417, 212] on link "12" at bounding box center [415, 216] width 7 height 8
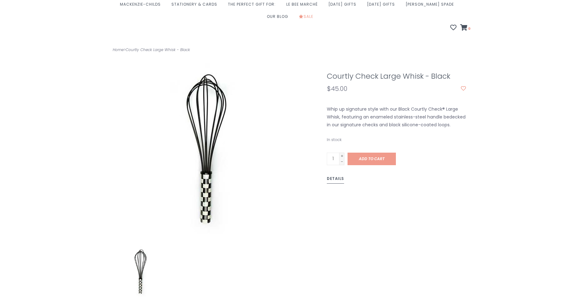
scroll to position [63, 0]
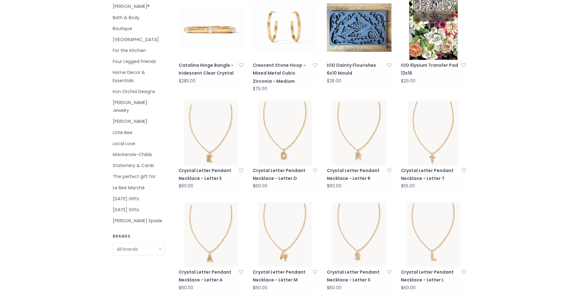
scroll to position [157, 0]
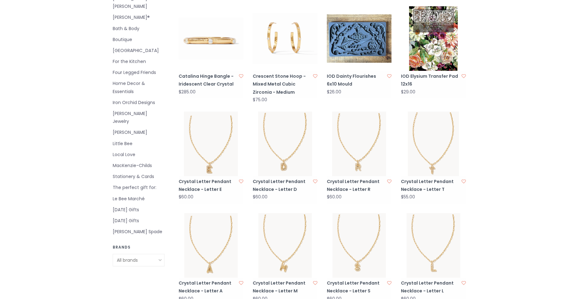
click at [284, 146] on img at bounding box center [285, 144] width 65 height 65
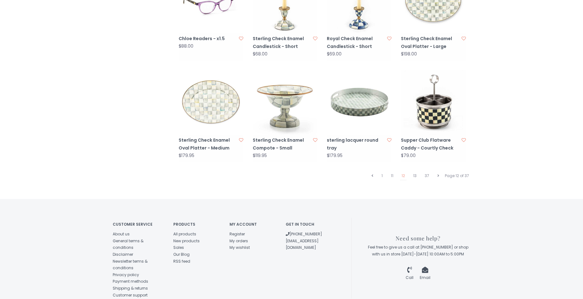
scroll to position [628, 0]
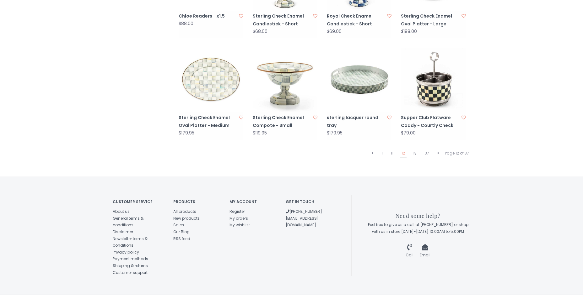
click at [415, 149] on link "13" at bounding box center [414, 153] width 7 height 8
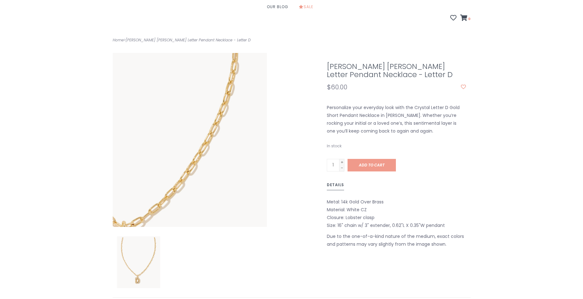
scroll to position [94, 0]
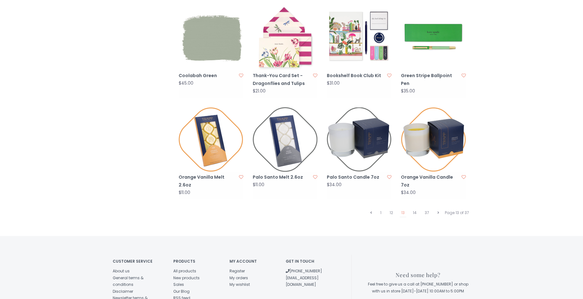
scroll to position [596, 0]
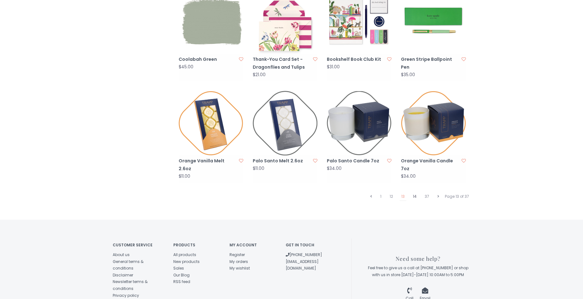
click at [416, 193] on link "14" at bounding box center [414, 197] width 7 height 8
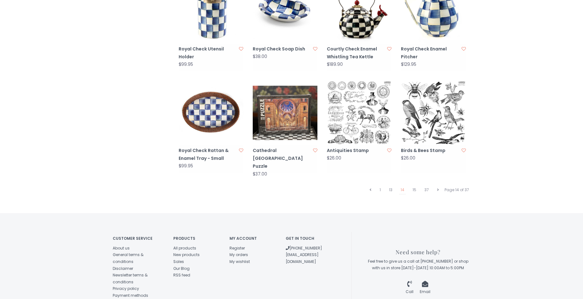
scroll to position [596, 0]
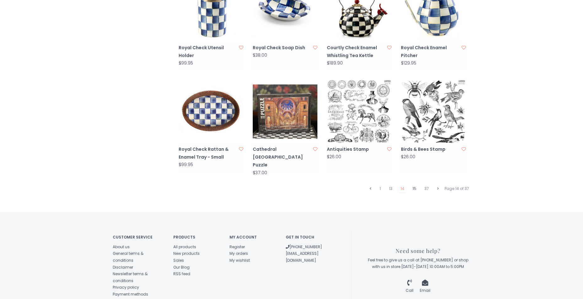
click at [415, 185] on link "15" at bounding box center [414, 189] width 7 height 8
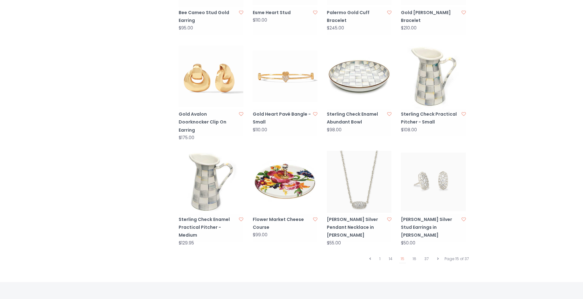
scroll to position [565, 0]
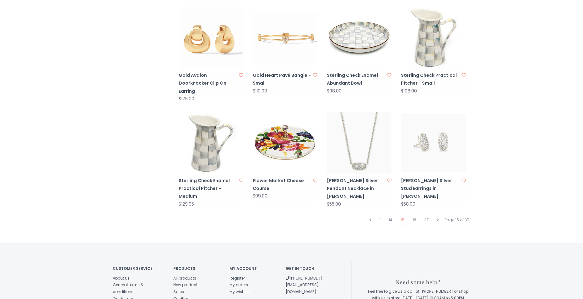
click at [414, 216] on link "16" at bounding box center [414, 220] width 7 height 8
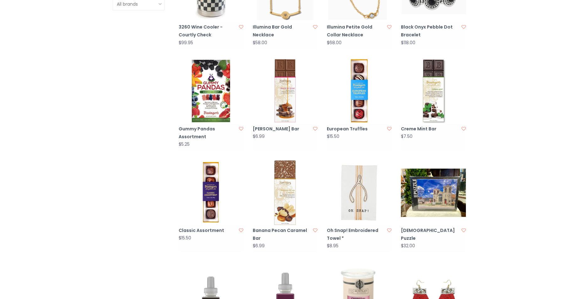
scroll to position [502, 0]
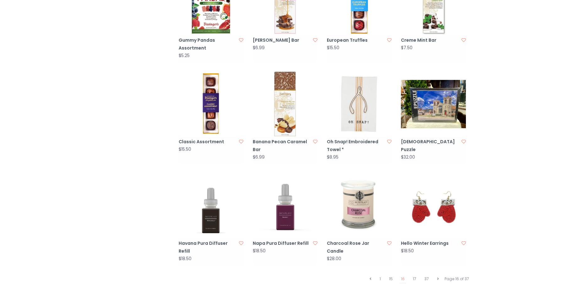
click at [364, 188] on img at bounding box center [359, 206] width 65 height 65
click at [416, 275] on link "17" at bounding box center [414, 279] width 7 height 8
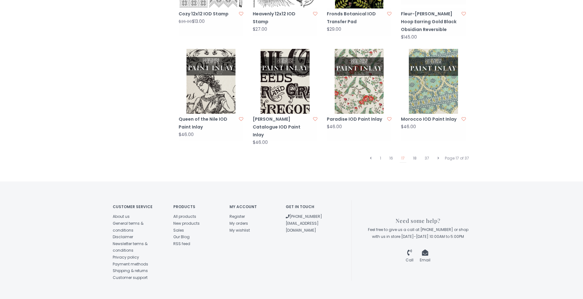
scroll to position [632, 0]
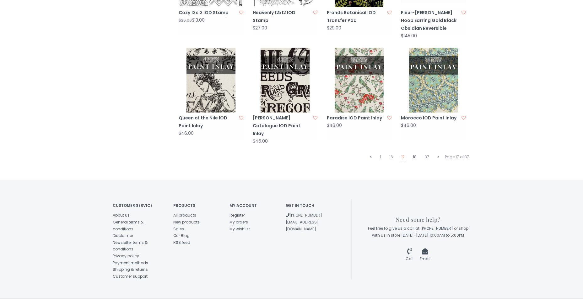
click at [414, 153] on link "18" at bounding box center [414, 157] width 7 height 8
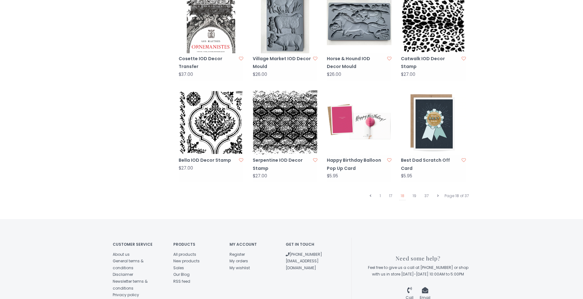
scroll to position [624, 0]
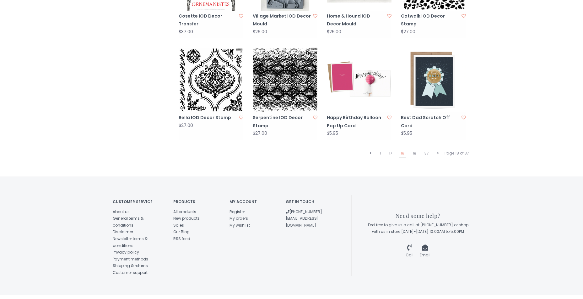
click at [415, 149] on link "19" at bounding box center [414, 153] width 7 height 8
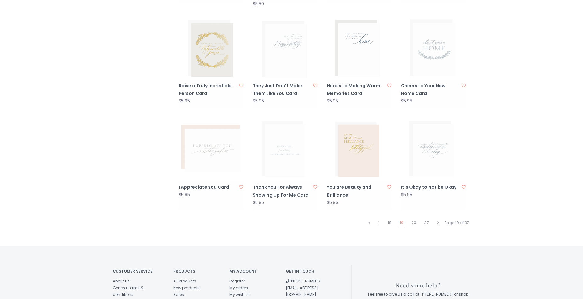
scroll to position [628, 0]
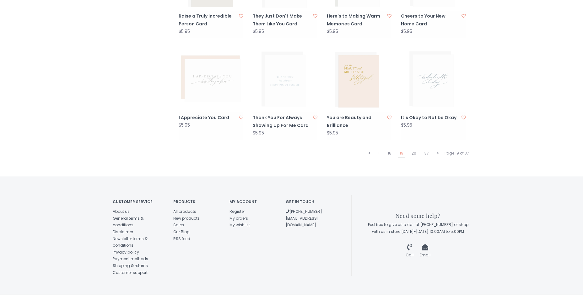
click at [415, 149] on link "20" at bounding box center [414, 153] width 8 height 8
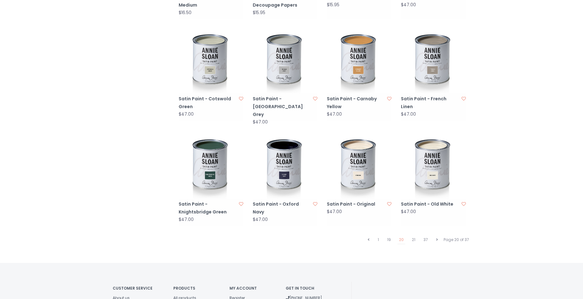
scroll to position [565, 0]
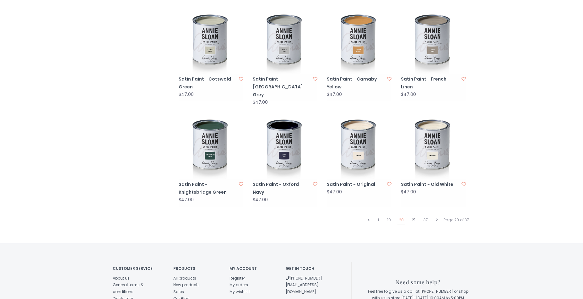
click at [413, 216] on link "21" at bounding box center [413, 220] width 7 height 8
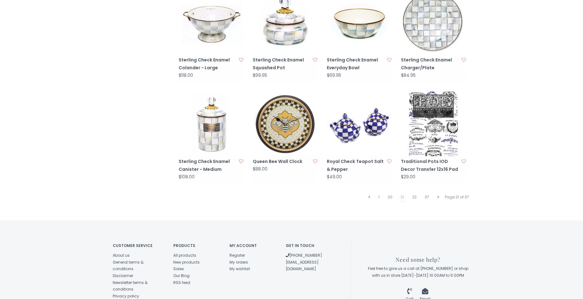
scroll to position [596, 0]
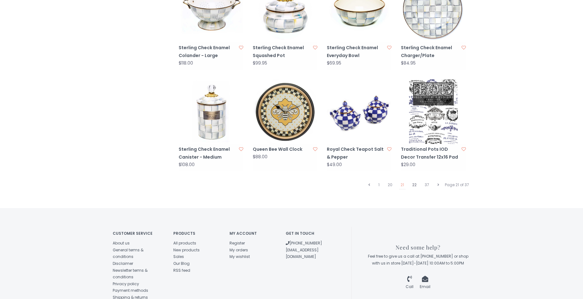
click at [413, 181] on link "22" at bounding box center [415, 185] width 8 height 8
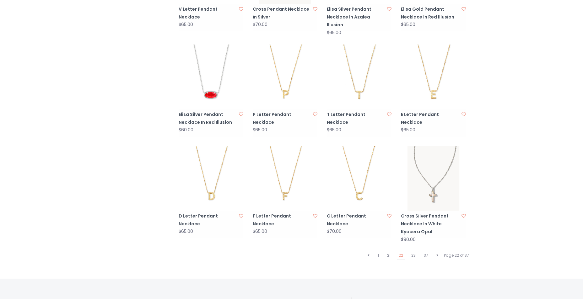
scroll to position [534, 0]
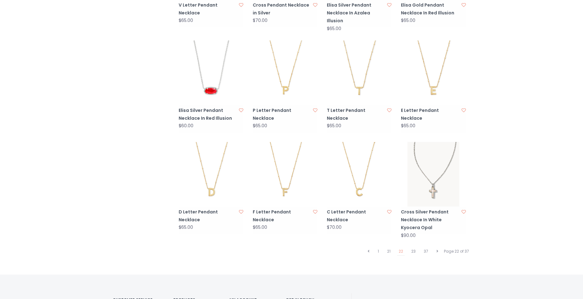
click at [212, 179] on img at bounding box center [211, 174] width 65 height 65
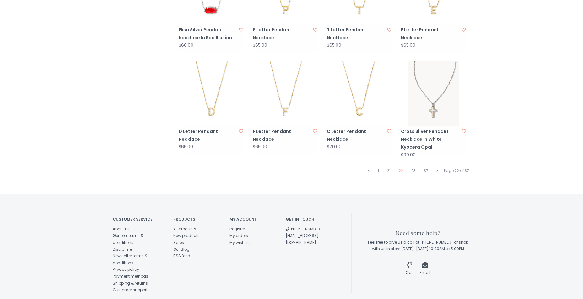
scroll to position [632, 0]
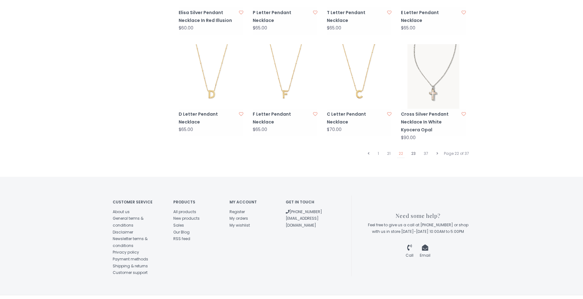
click at [412, 150] on link "23" at bounding box center [414, 154] width 8 height 8
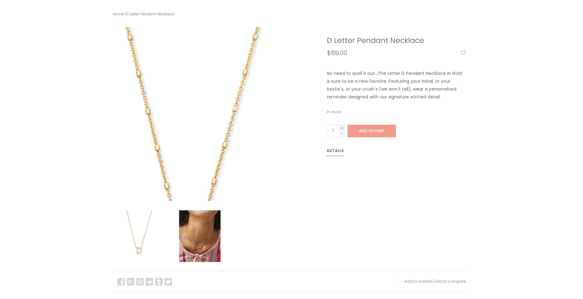
scroll to position [126, 0]
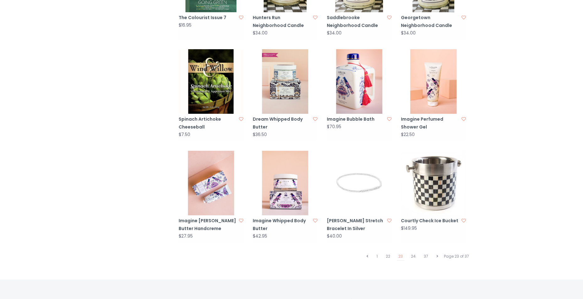
scroll to position [534, 0]
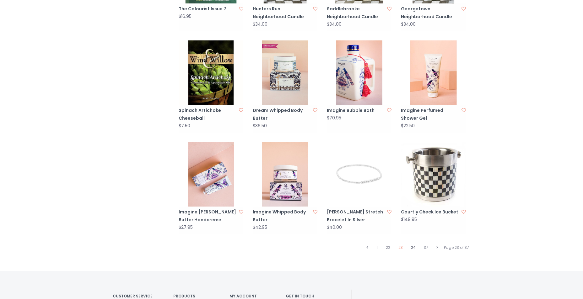
click at [414, 244] on link "24" at bounding box center [413, 248] width 8 height 8
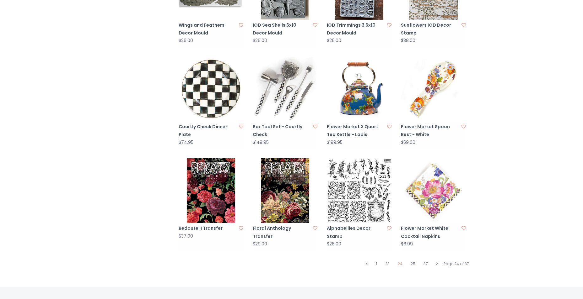
scroll to position [624, 0]
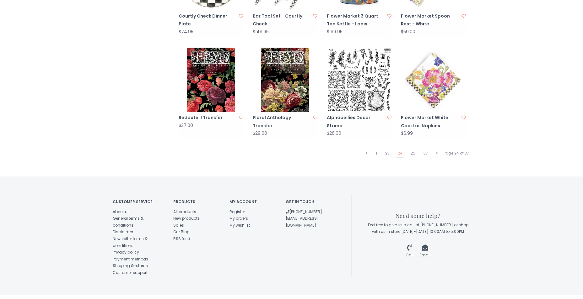
click at [413, 149] on link "25" at bounding box center [413, 153] width 8 height 8
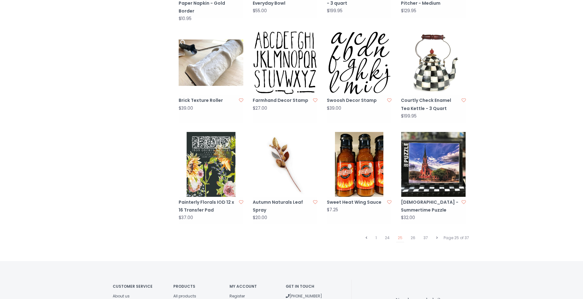
scroll to position [565, 0]
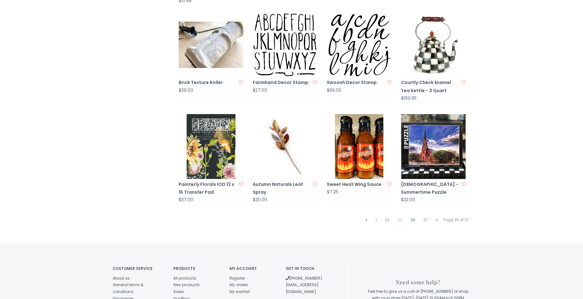
click at [414, 216] on link "26" at bounding box center [413, 220] width 8 height 8
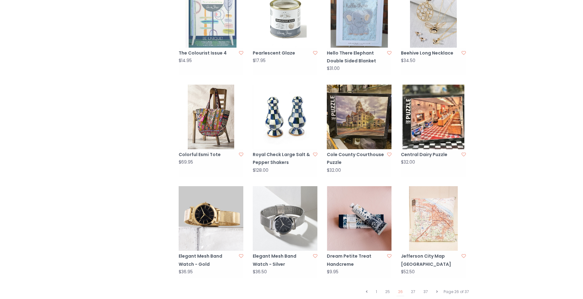
scroll to position [534, 0]
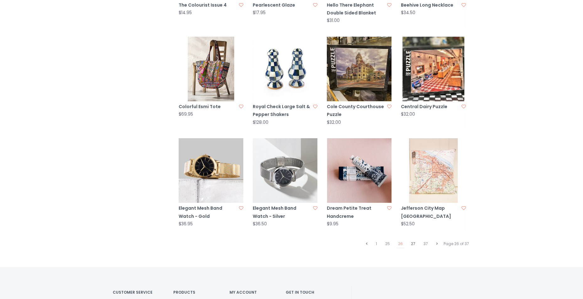
click at [412, 240] on link "27" at bounding box center [413, 244] width 8 height 8
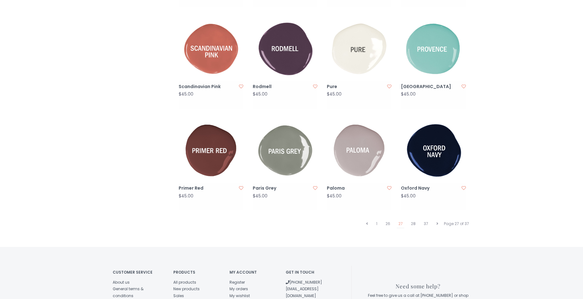
scroll to position [565, 0]
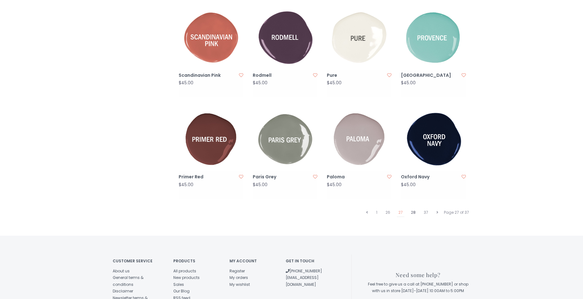
click at [413, 209] on link "28" at bounding box center [413, 213] width 8 height 8
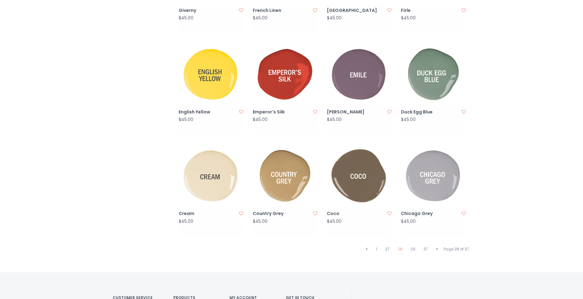
scroll to position [624, 0]
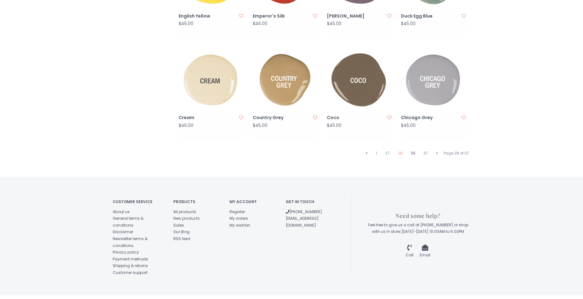
click at [412, 149] on link "29" at bounding box center [413, 153] width 8 height 8
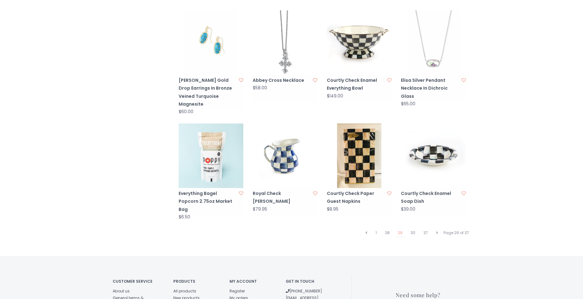
scroll to position [565, 0]
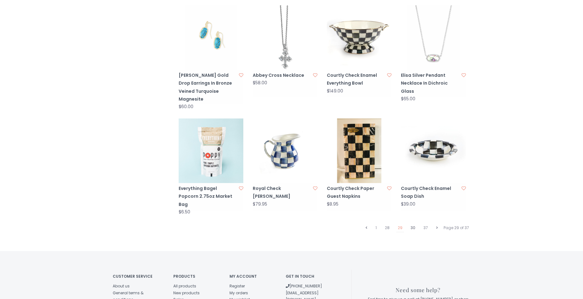
click at [414, 224] on link "30" at bounding box center [413, 228] width 8 height 8
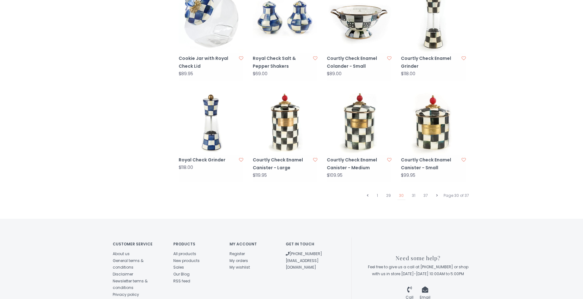
scroll to position [596, 0]
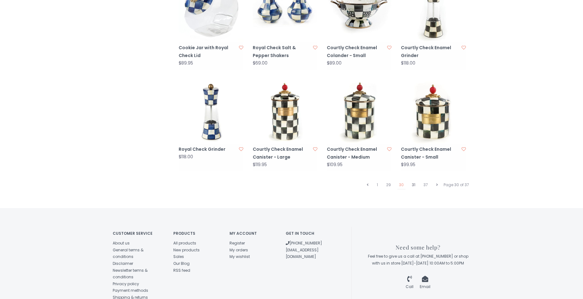
click at [414, 181] on link "31" at bounding box center [413, 185] width 7 height 8
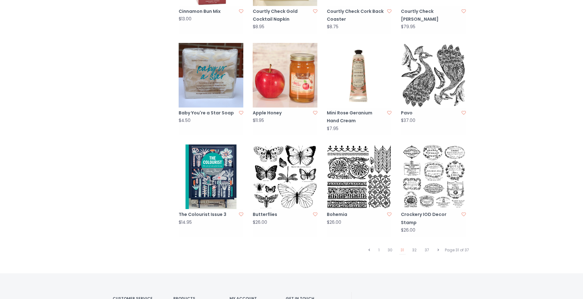
scroll to position [534, 0]
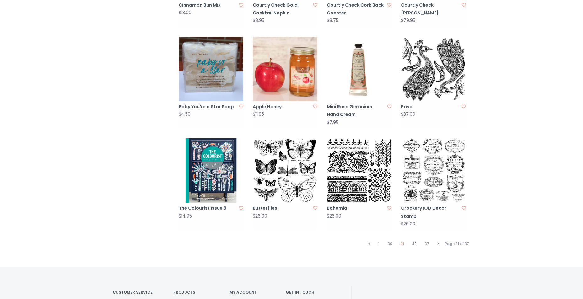
click at [414, 240] on link "32" at bounding box center [415, 244] width 8 height 8
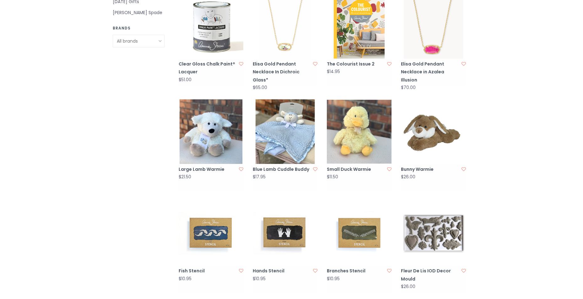
scroll to position [377, 0]
click at [209, 123] on img at bounding box center [211, 131] width 65 height 65
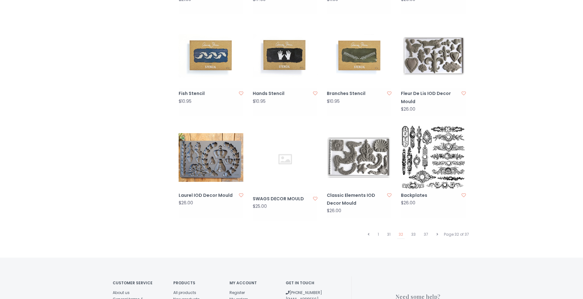
scroll to position [565, 0]
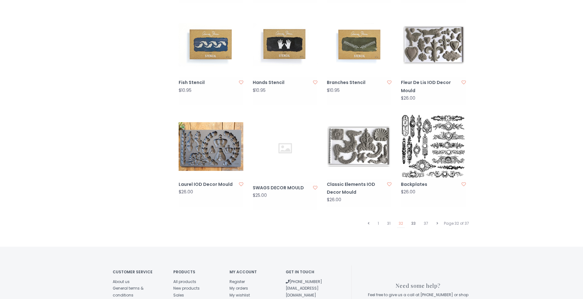
click at [413, 220] on link "33" at bounding box center [414, 224] width 8 height 8
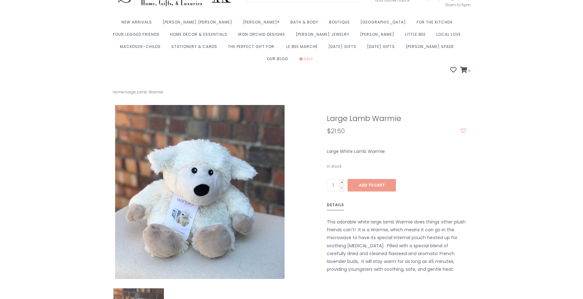
scroll to position [63, 0]
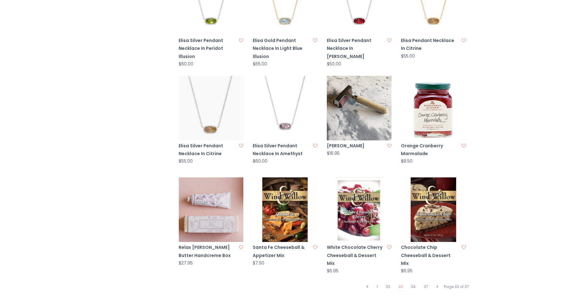
scroll to position [502, 0]
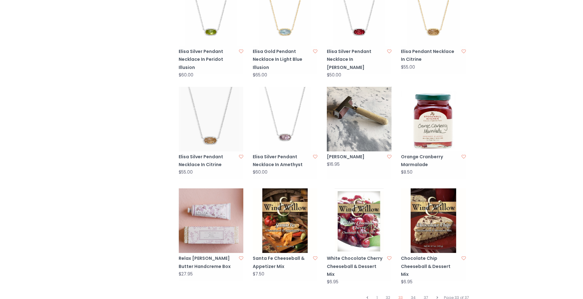
click at [431, 207] on img at bounding box center [433, 221] width 65 height 65
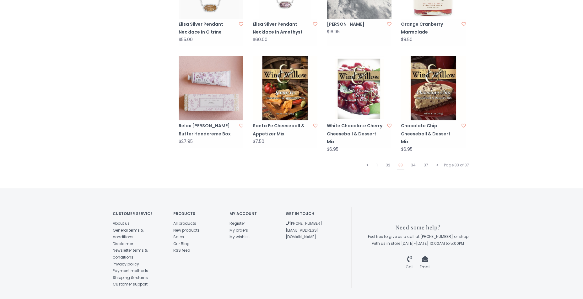
scroll to position [635, 0]
click at [413, 161] on link "34" at bounding box center [413, 165] width 8 height 8
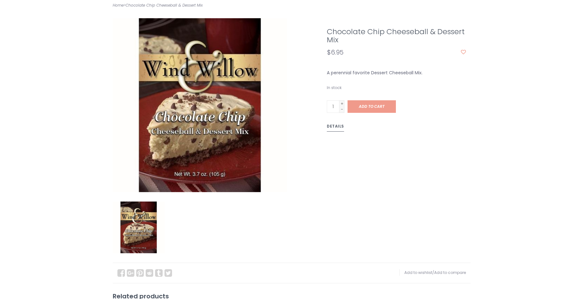
scroll to position [126, 0]
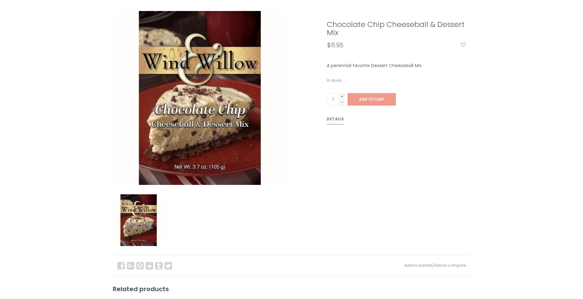
click at [339, 116] on link "Details" at bounding box center [335, 120] width 17 height 9
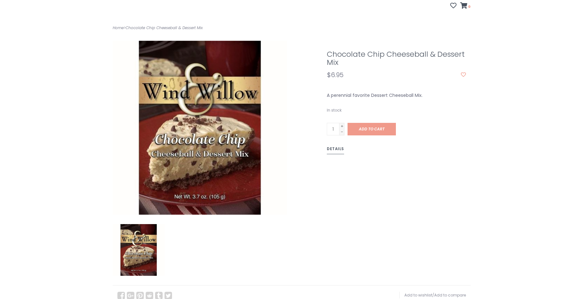
scroll to position [94, 0]
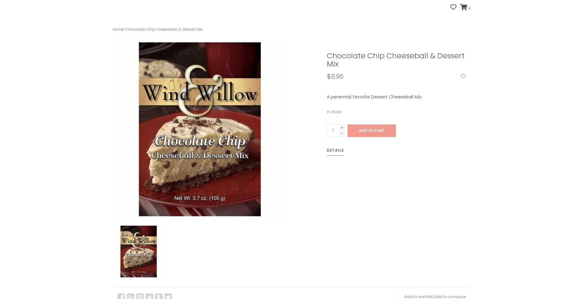
click at [336, 147] on link "Details" at bounding box center [335, 151] width 17 height 9
click at [335, 147] on link "Details" at bounding box center [335, 151] width 17 height 9
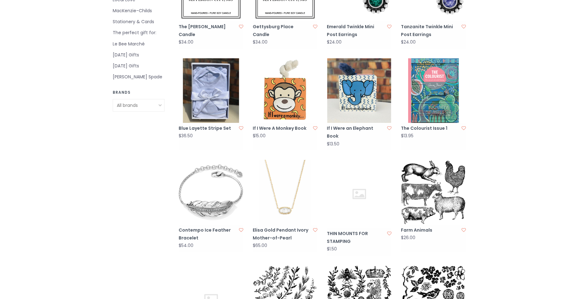
scroll to position [314, 0]
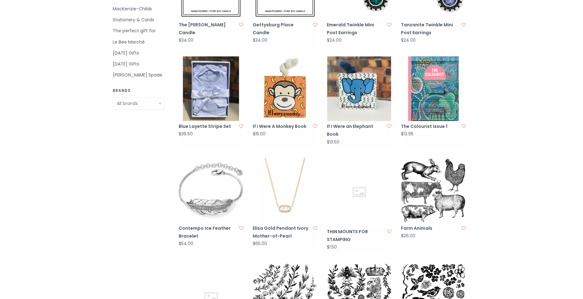
click at [201, 93] on img at bounding box center [211, 88] width 65 height 65
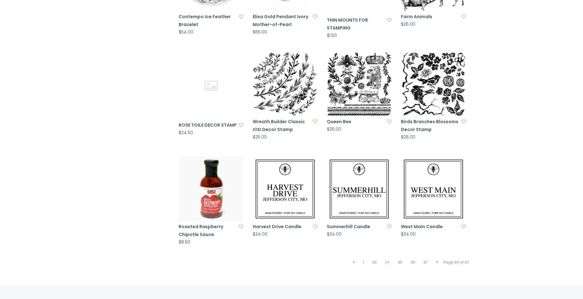
scroll to position [565, 0]
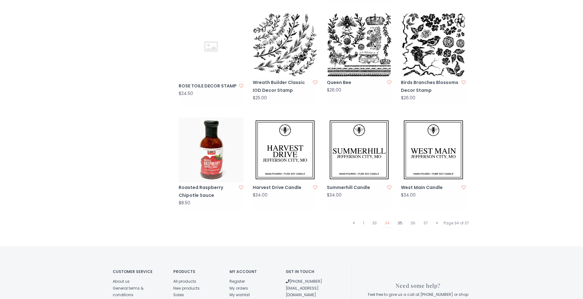
click at [401, 219] on link "35" at bounding box center [400, 223] width 8 height 8
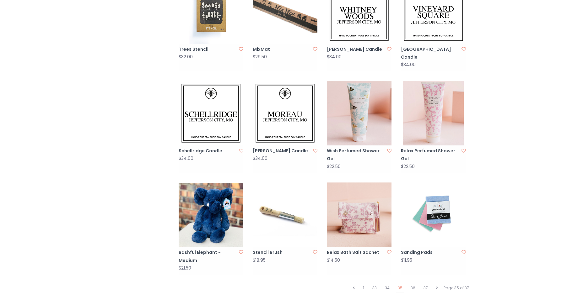
scroll to position [502, 0]
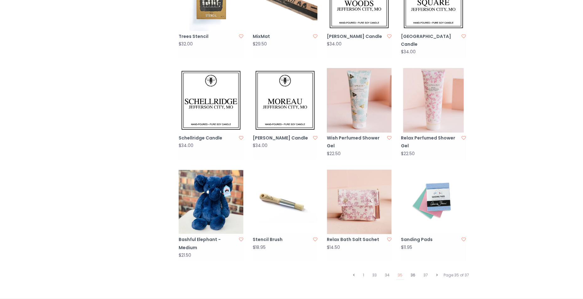
click at [414, 272] on link "36" at bounding box center [413, 276] width 8 height 8
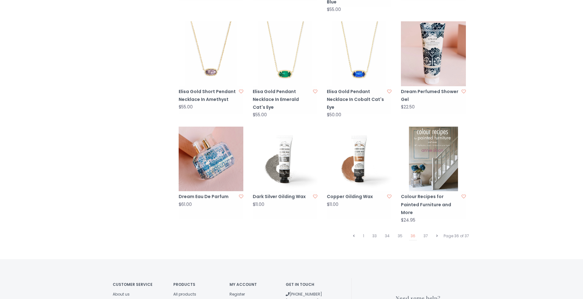
scroll to position [565, 0]
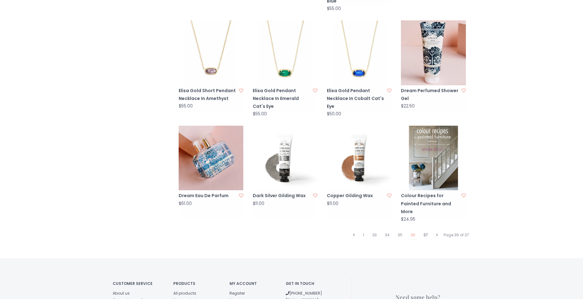
click at [426, 231] on link "37" at bounding box center [426, 235] width 8 height 8
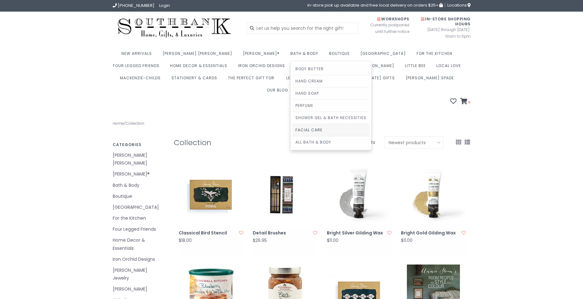
click at [292, 128] on link "Facial Care" at bounding box center [330, 130] width 77 height 12
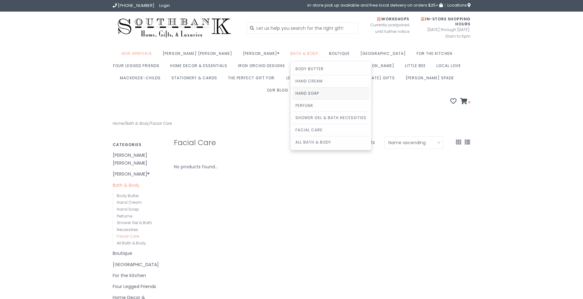
click at [292, 92] on link "Hand Soap" at bounding box center [330, 94] width 77 height 12
click at [292, 68] on link "Body Butter" at bounding box center [330, 69] width 77 height 12
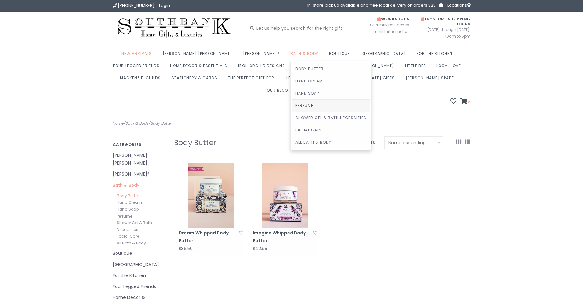
click at [292, 105] on link "Perfume" at bounding box center [330, 106] width 77 height 12
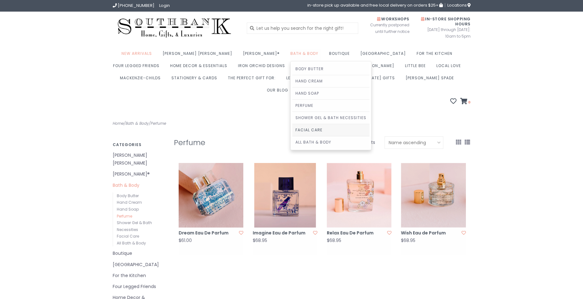
click at [292, 130] on link "Facial Care" at bounding box center [330, 130] width 77 height 12
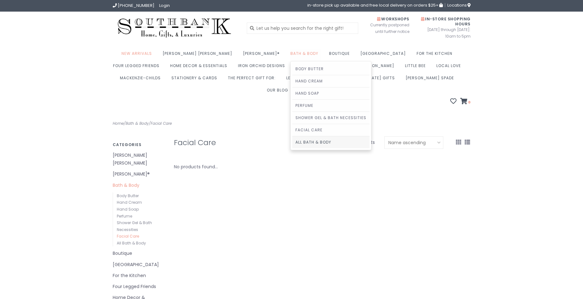
click at [292, 142] on link "All Bath & Body" at bounding box center [330, 143] width 77 height 12
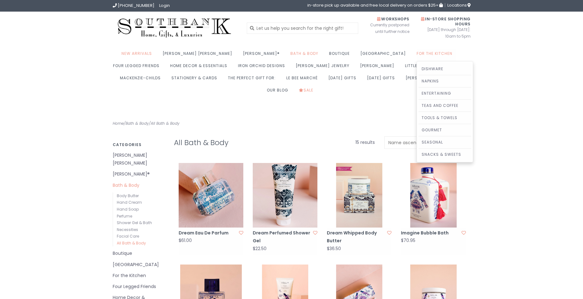
click at [417, 54] on link "For the Kitchen" at bounding box center [436, 55] width 39 height 12
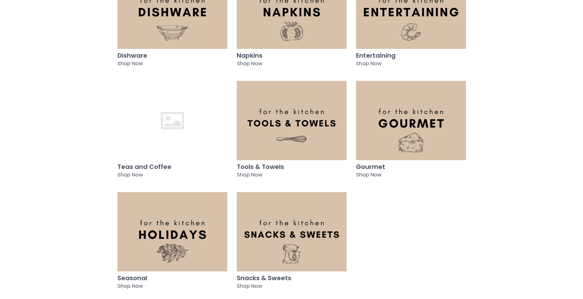
scroll to position [188, 0]
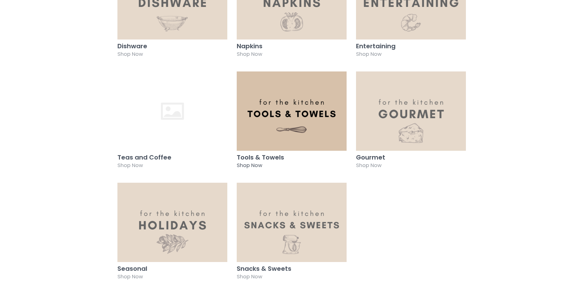
click at [290, 106] on img at bounding box center [292, 111] width 110 height 79
click at [290, 105] on img at bounding box center [292, 111] width 110 height 79
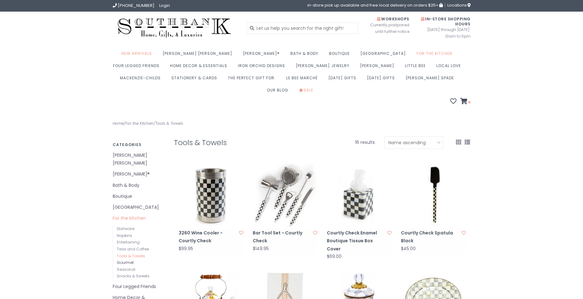
click at [126, 260] on link "Gourmet" at bounding box center [125, 262] width 17 height 5
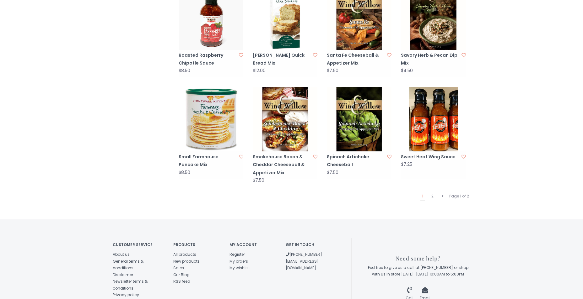
scroll to position [604, 0]
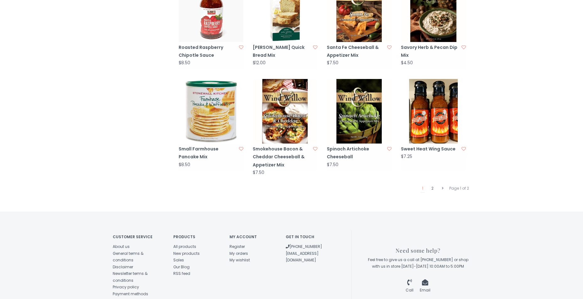
click at [432, 185] on link "2" at bounding box center [432, 189] width 5 height 8
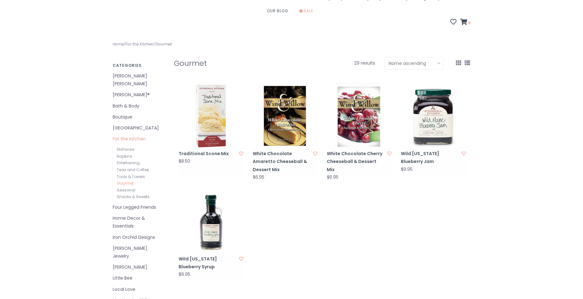
scroll to position [94, 0]
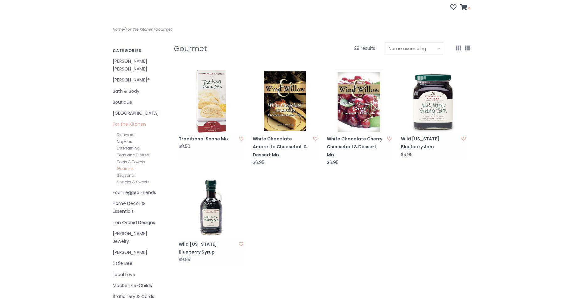
click at [428, 98] on img at bounding box center [433, 101] width 65 height 65
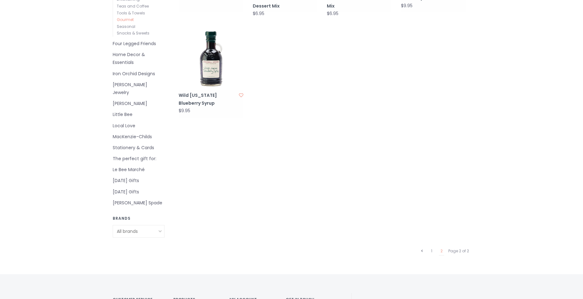
scroll to position [251, 0]
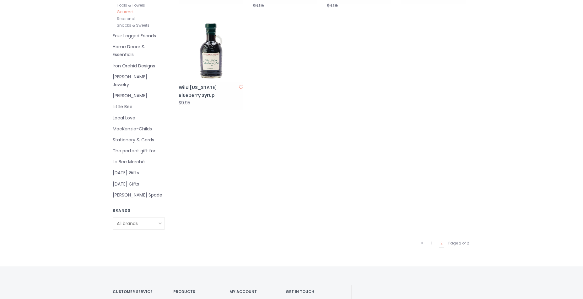
click at [432, 239] on link "1" at bounding box center [431, 243] width 4 height 8
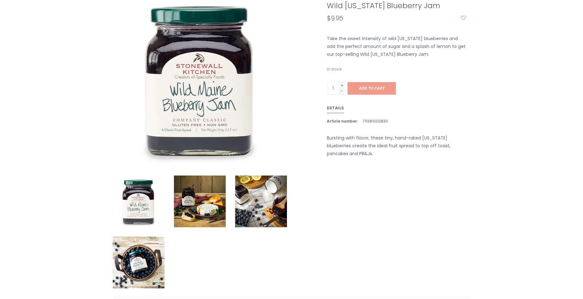
scroll to position [157, 0]
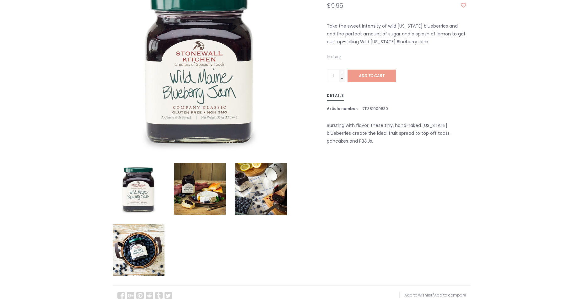
click at [191, 190] on img at bounding box center [200, 189] width 52 height 52
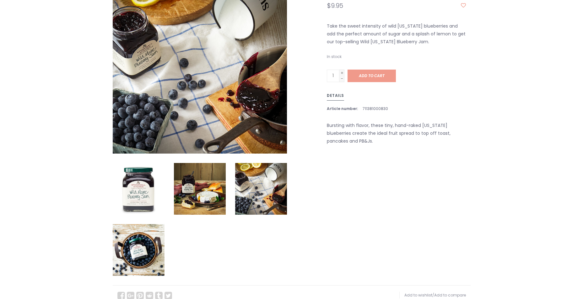
click at [246, 179] on img at bounding box center [261, 189] width 52 height 52
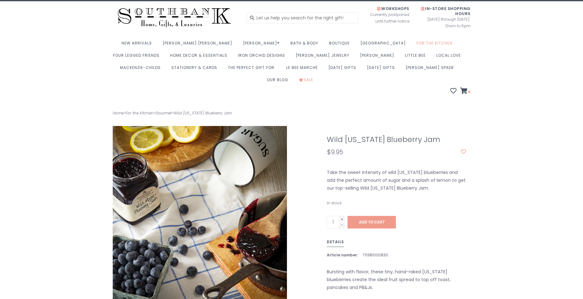
scroll to position [0, 0]
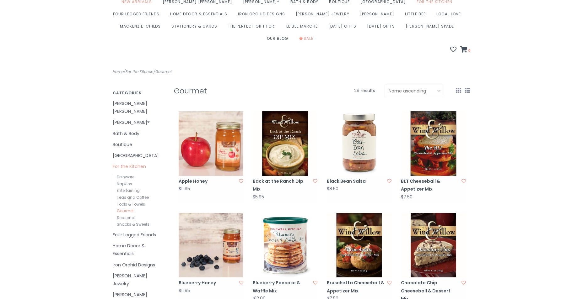
scroll to position [63, 0]
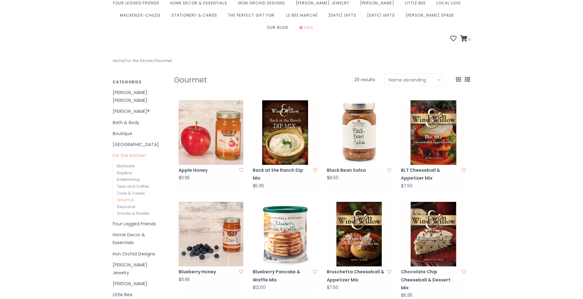
click at [225, 124] on img at bounding box center [211, 132] width 65 height 65
click at [228, 239] on img at bounding box center [211, 234] width 65 height 65
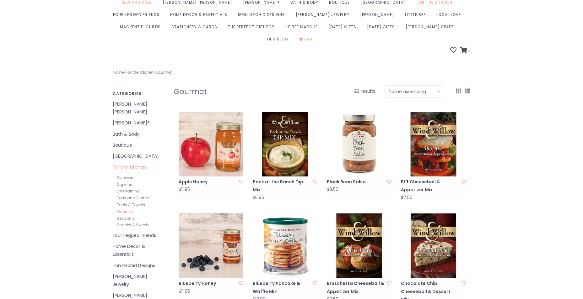
scroll to position [39, 0]
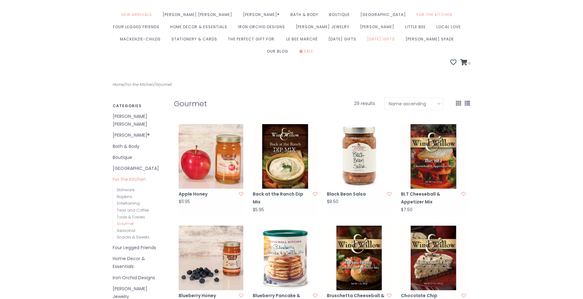
click at [367, 40] on link "[DATE] Gifts" at bounding box center [382, 41] width 31 height 12
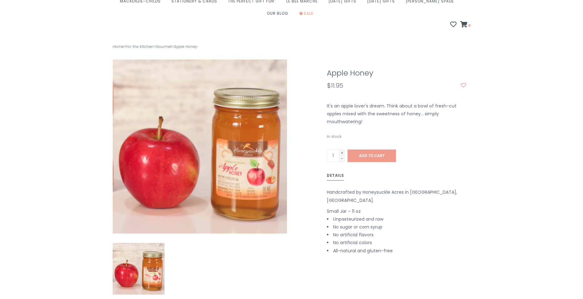
scroll to position [63, 0]
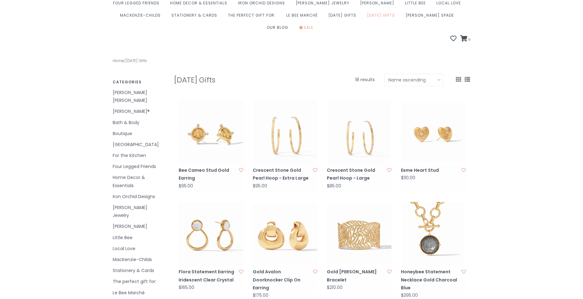
scroll to position [31, 0]
